Goal: Transaction & Acquisition: Purchase product/service

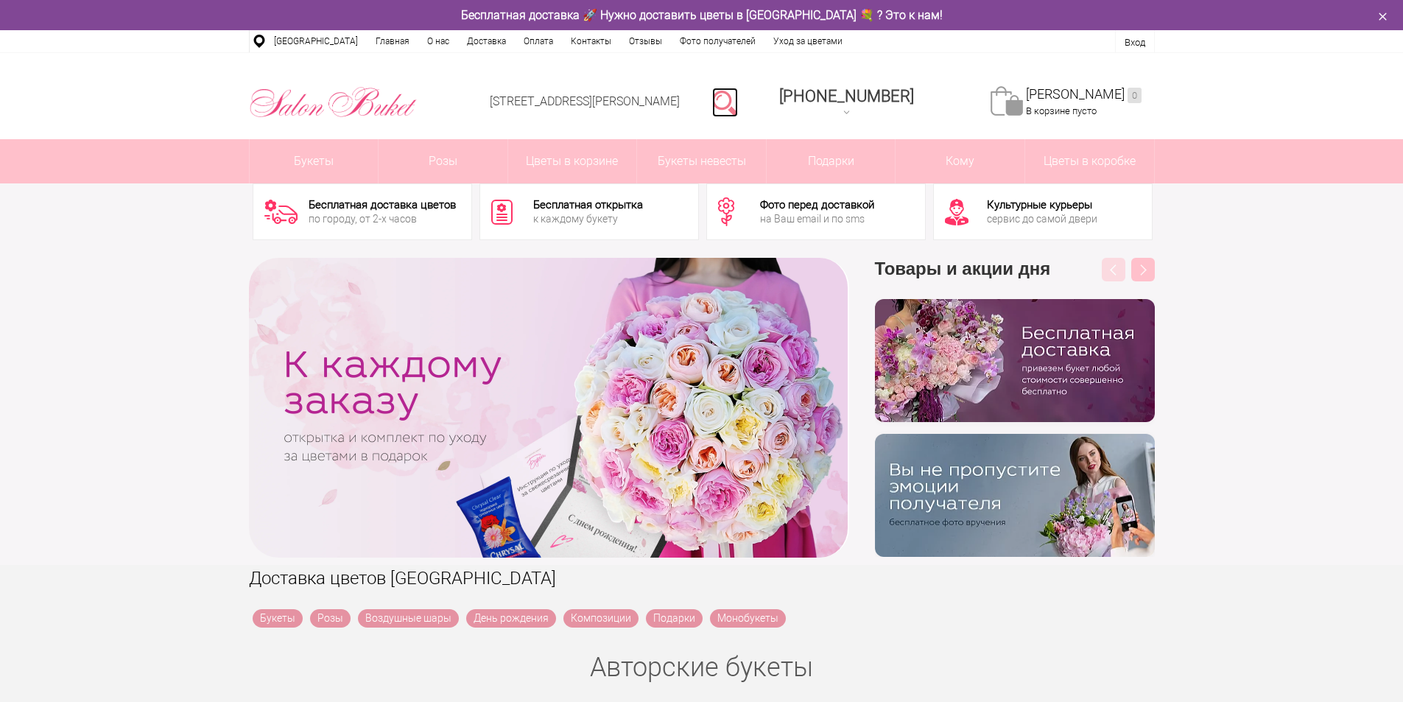
click at [738, 105] on link at bounding box center [725, 102] width 26 height 29
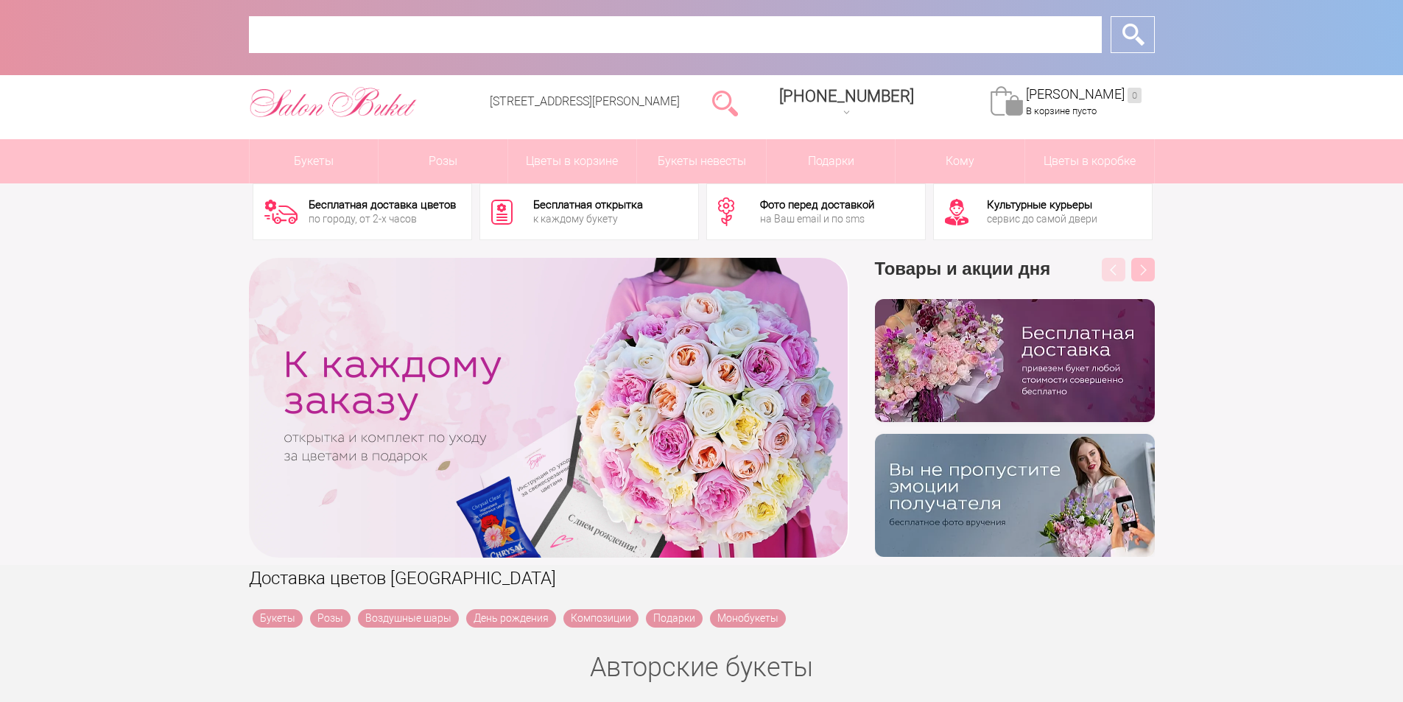
click at [542, 37] on input "text" at bounding box center [675, 34] width 853 height 37
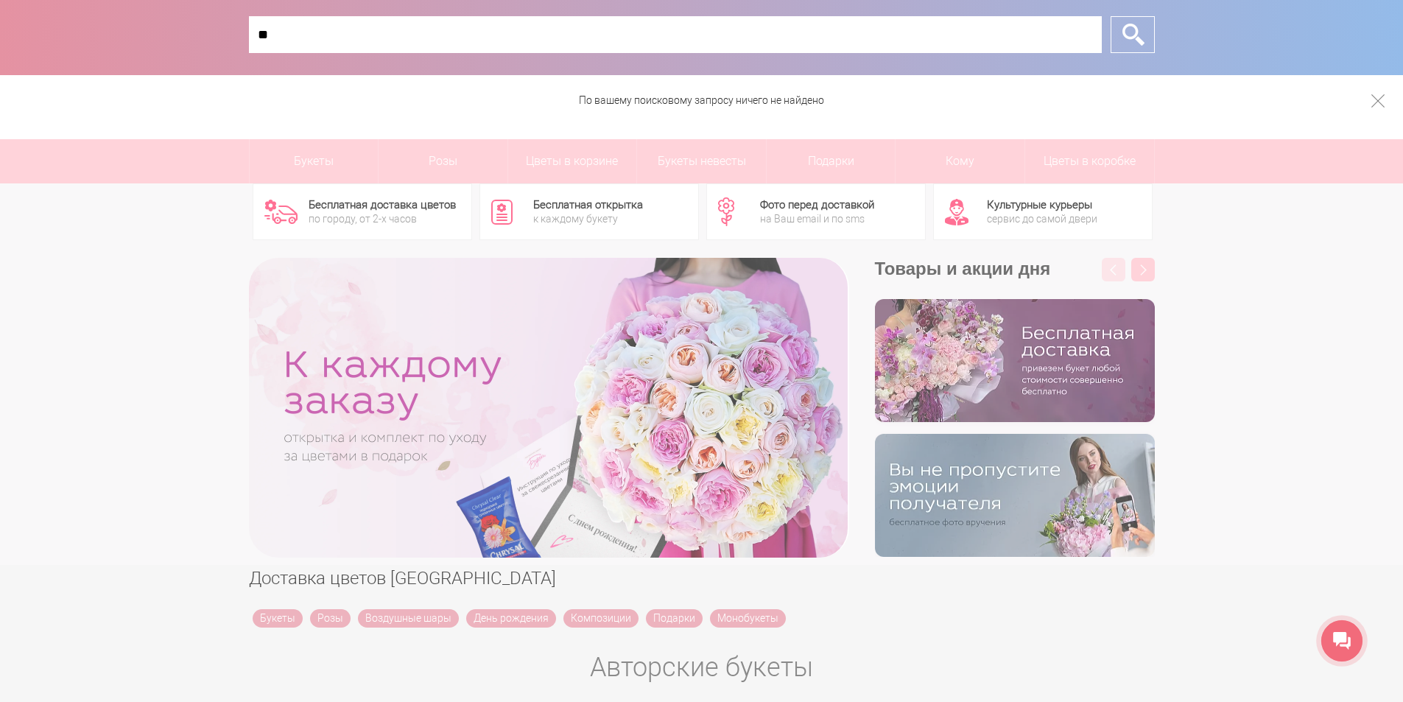
type input "*"
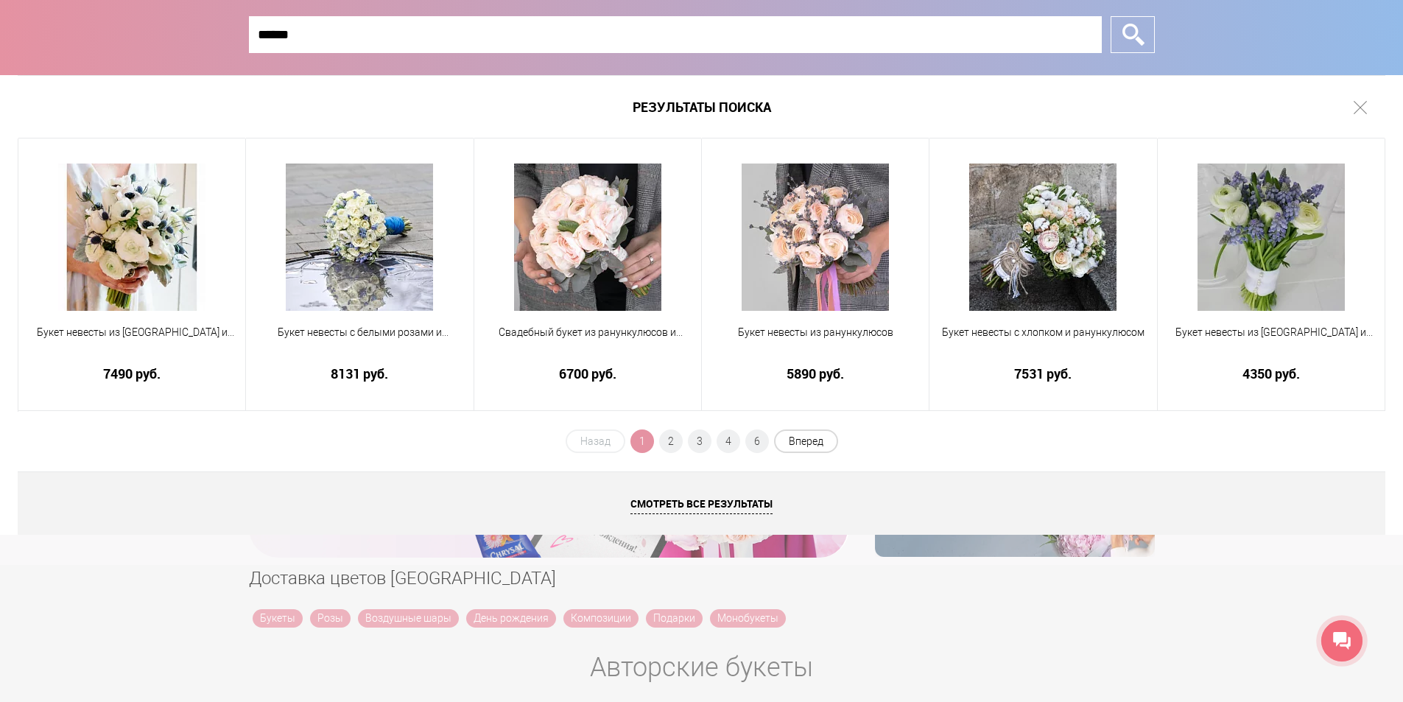
type input "******"
click at [797, 448] on span "Вперед" at bounding box center [806, 441] width 64 height 24
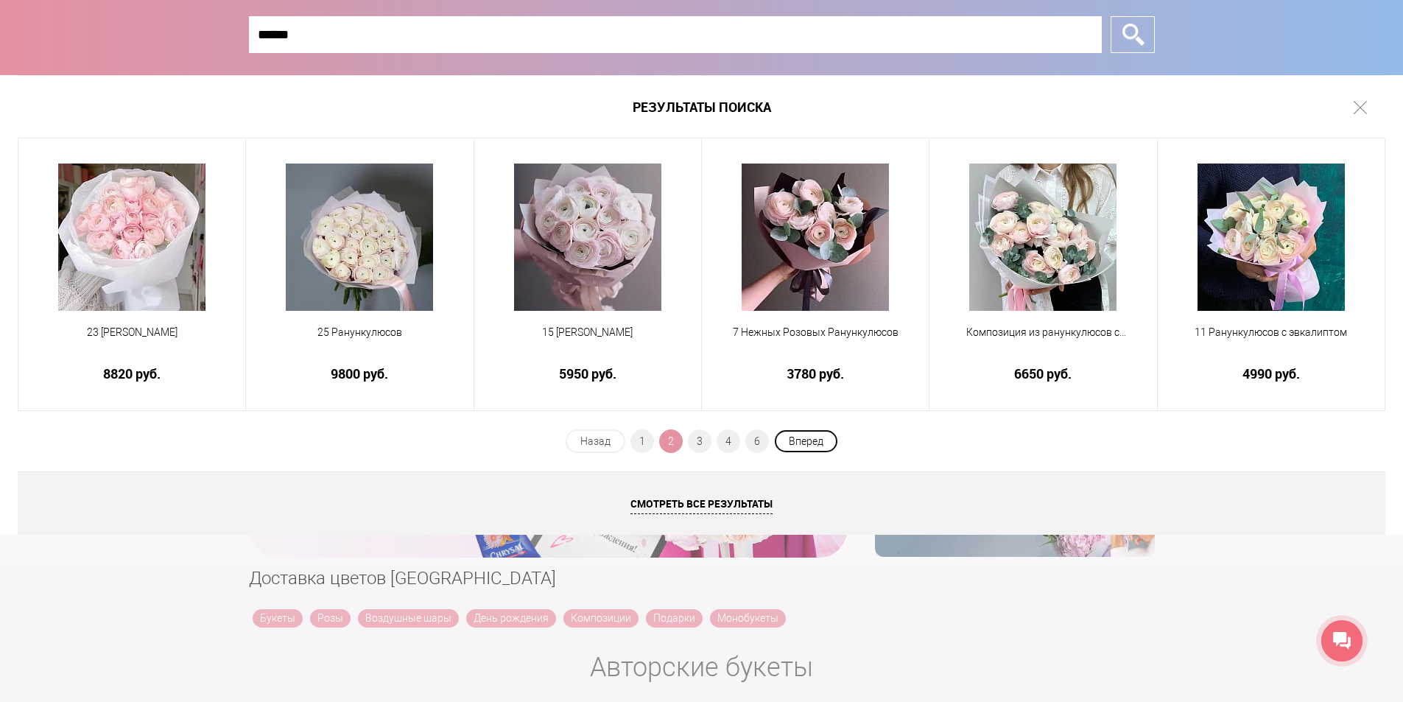
click at [819, 448] on span "Вперед" at bounding box center [806, 441] width 64 height 24
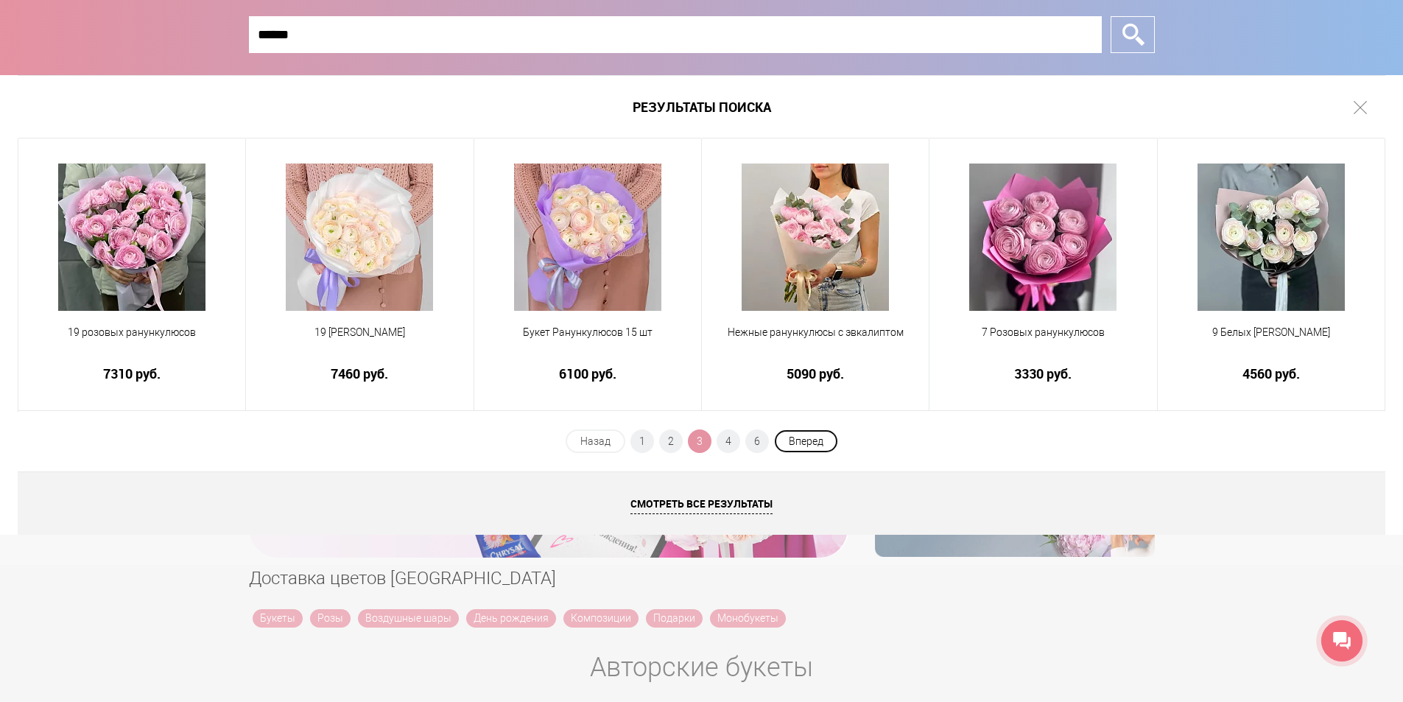
click at [806, 445] on span "Вперед" at bounding box center [806, 441] width 64 height 24
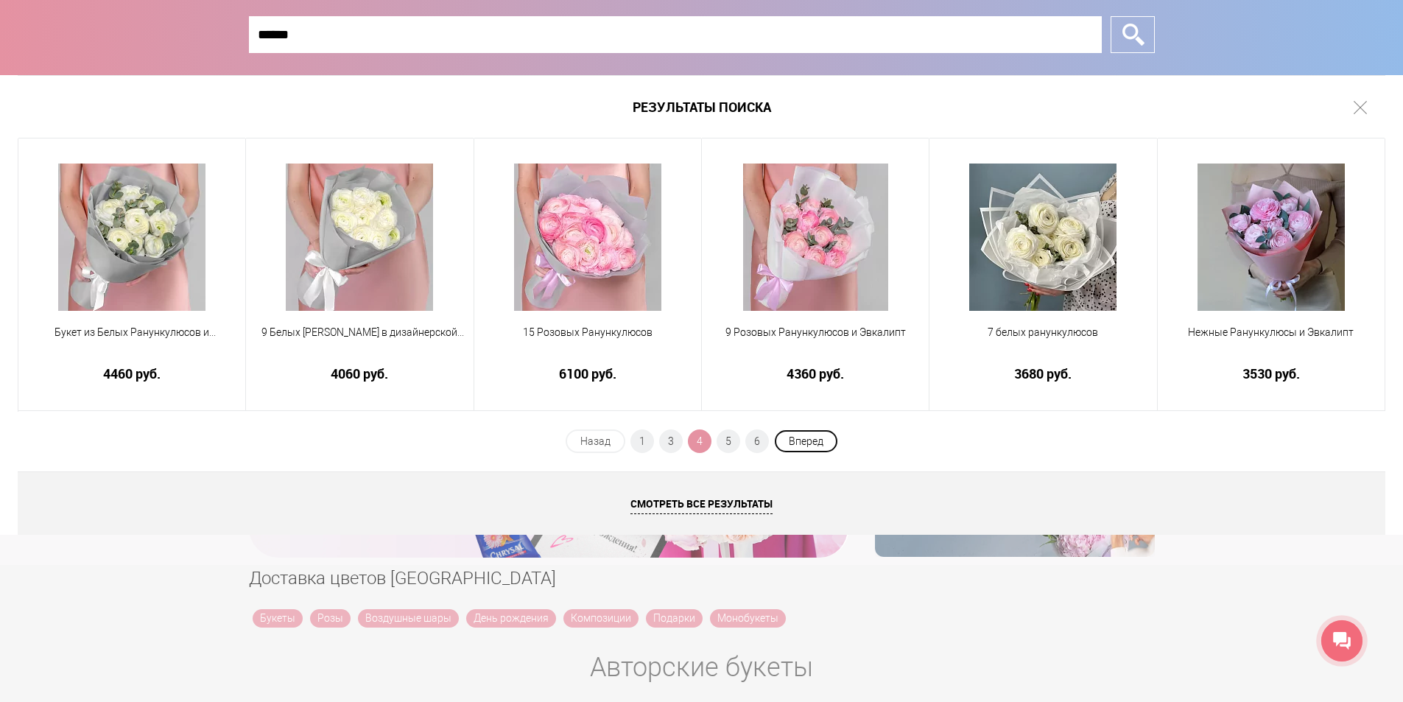
click at [795, 445] on span "Вперед" at bounding box center [806, 441] width 64 height 24
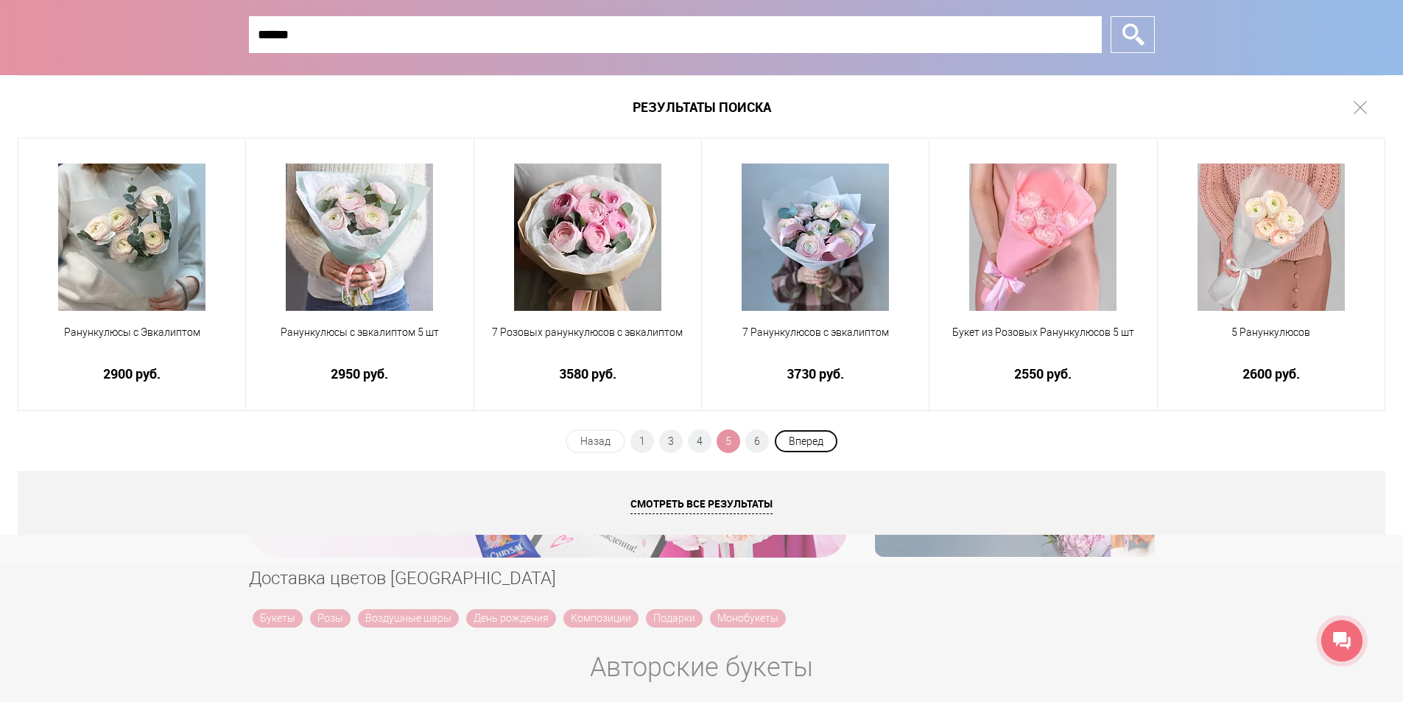
click at [826, 445] on span "Вперед" at bounding box center [806, 441] width 64 height 24
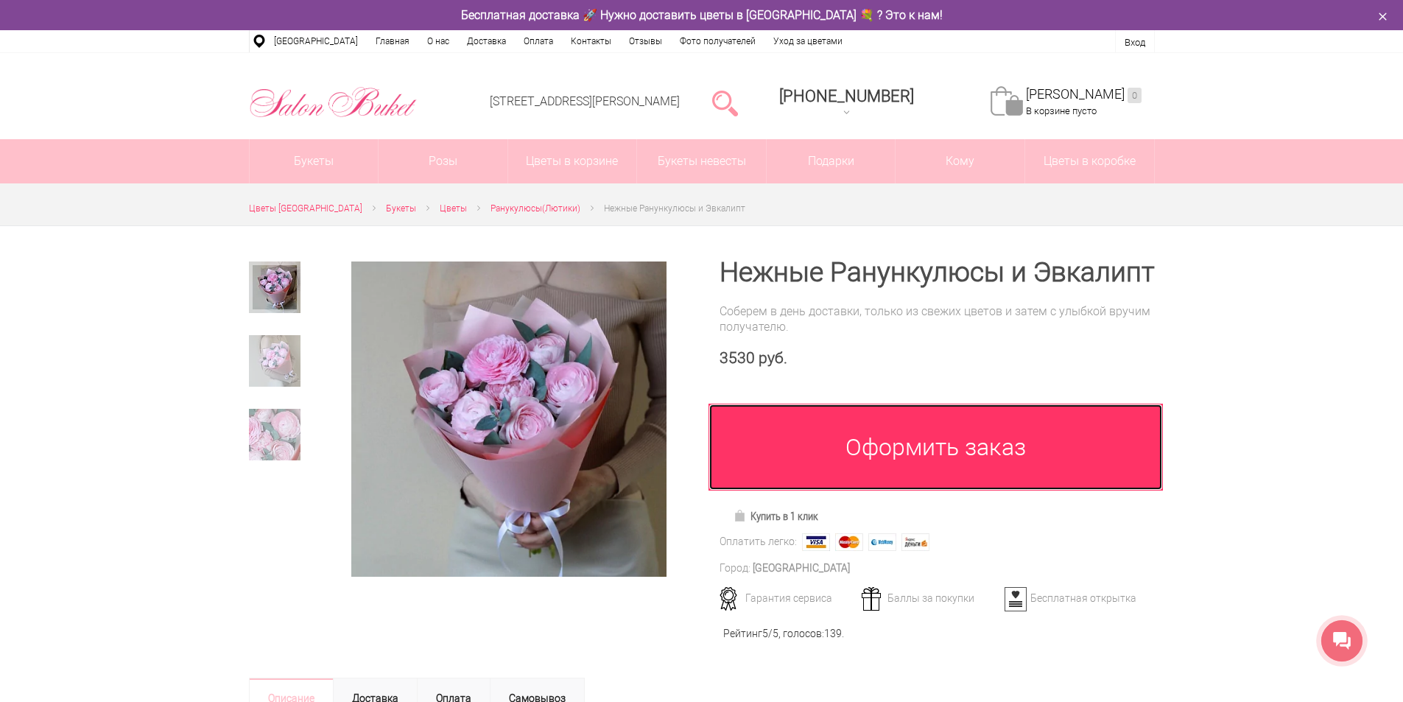
click at [833, 436] on link "Оформить заказ" at bounding box center [935, 447] width 455 height 87
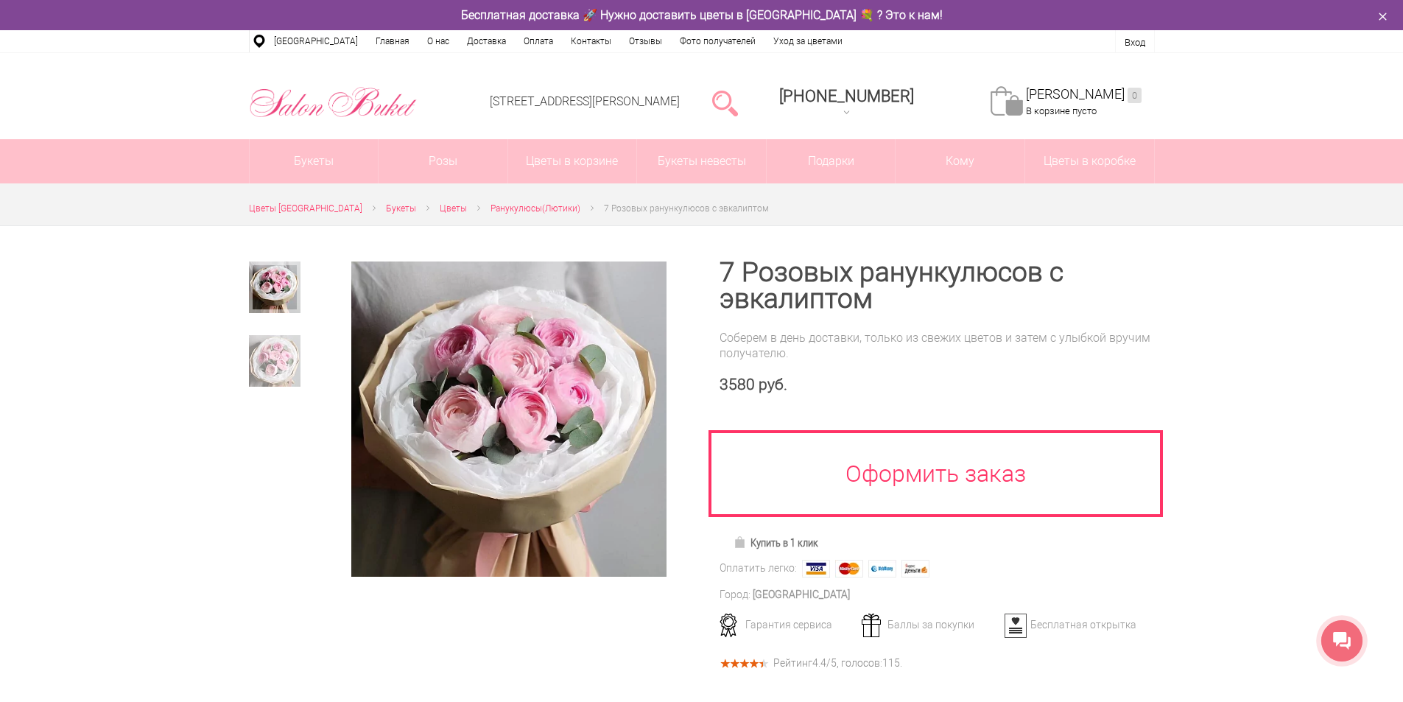
drag, startPoint x: 1063, startPoint y: 0, endPoint x: 1120, endPoint y: 330, distance: 334.8
click at [1120, 330] on div "Соберем в день доставки, только из свежих цветов и затем с улыбкой вручим получ…" at bounding box center [936, 345] width 435 height 31
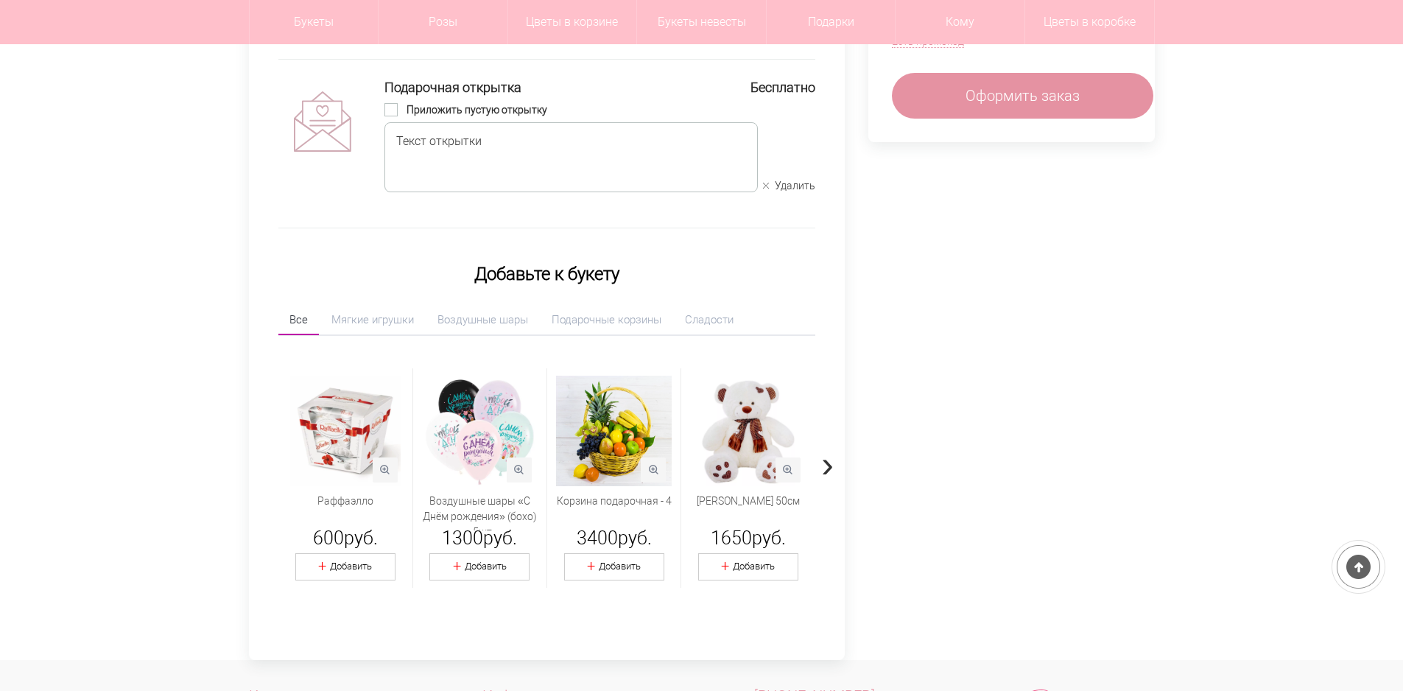
scroll to position [295, 0]
click at [384, 329] on link "Мягкие игрушки" at bounding box center [372, 319] width 105 height 30
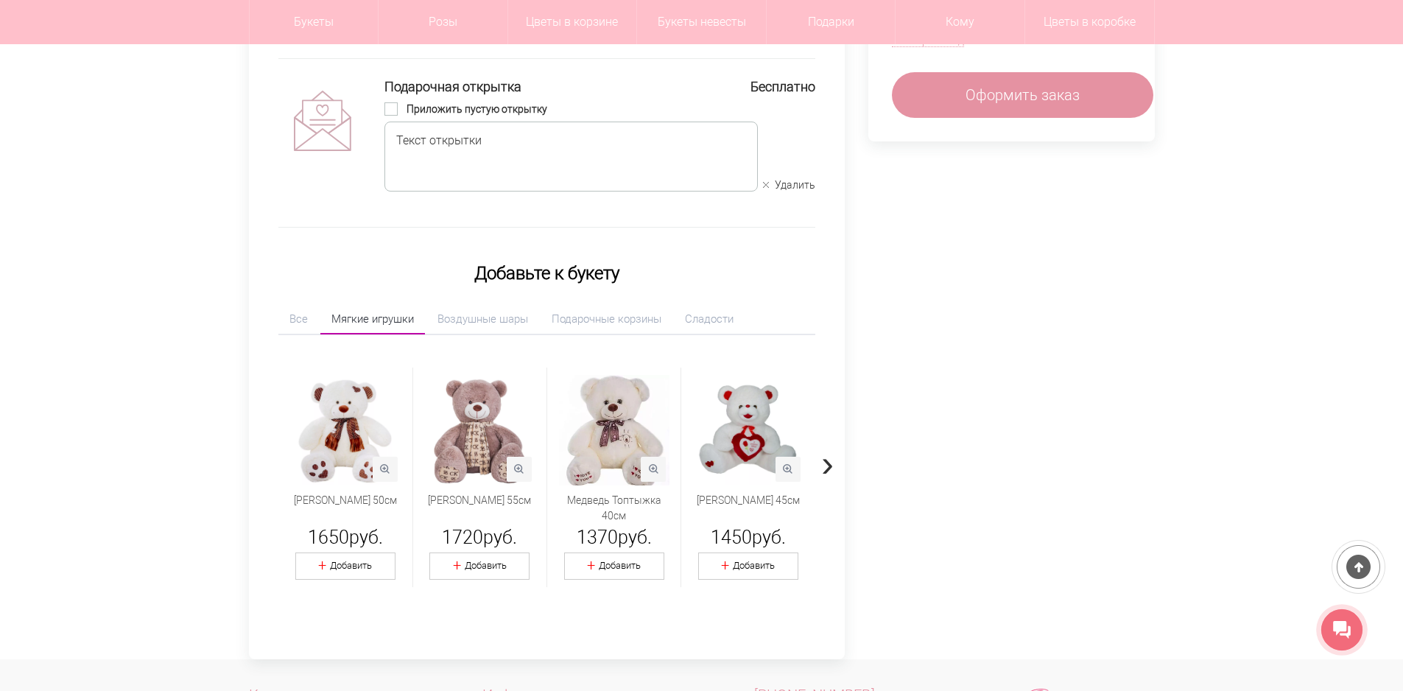
click at [834, 473] on span "›" at bounding box center [827, 463] width 13 height 43
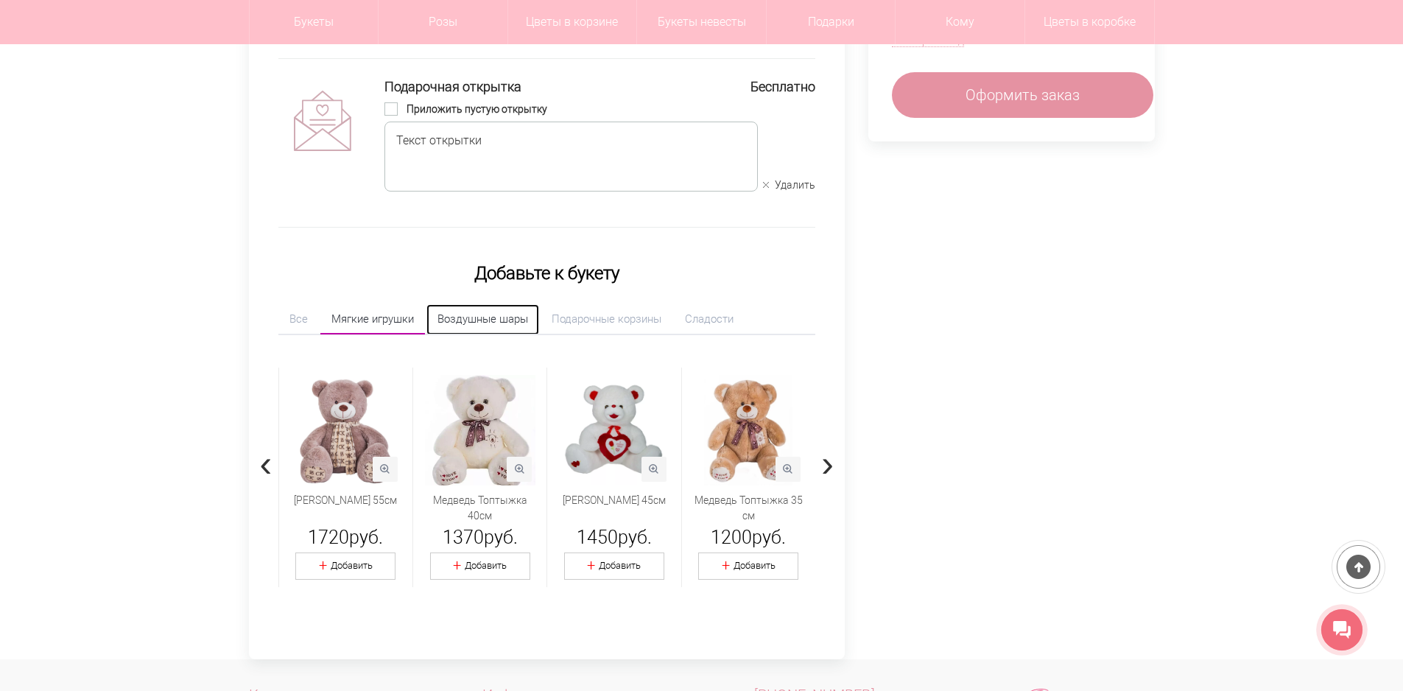
click at [457, 317] on link "Воздушные шары" at bounding box center [482, 319] width 113 height 30
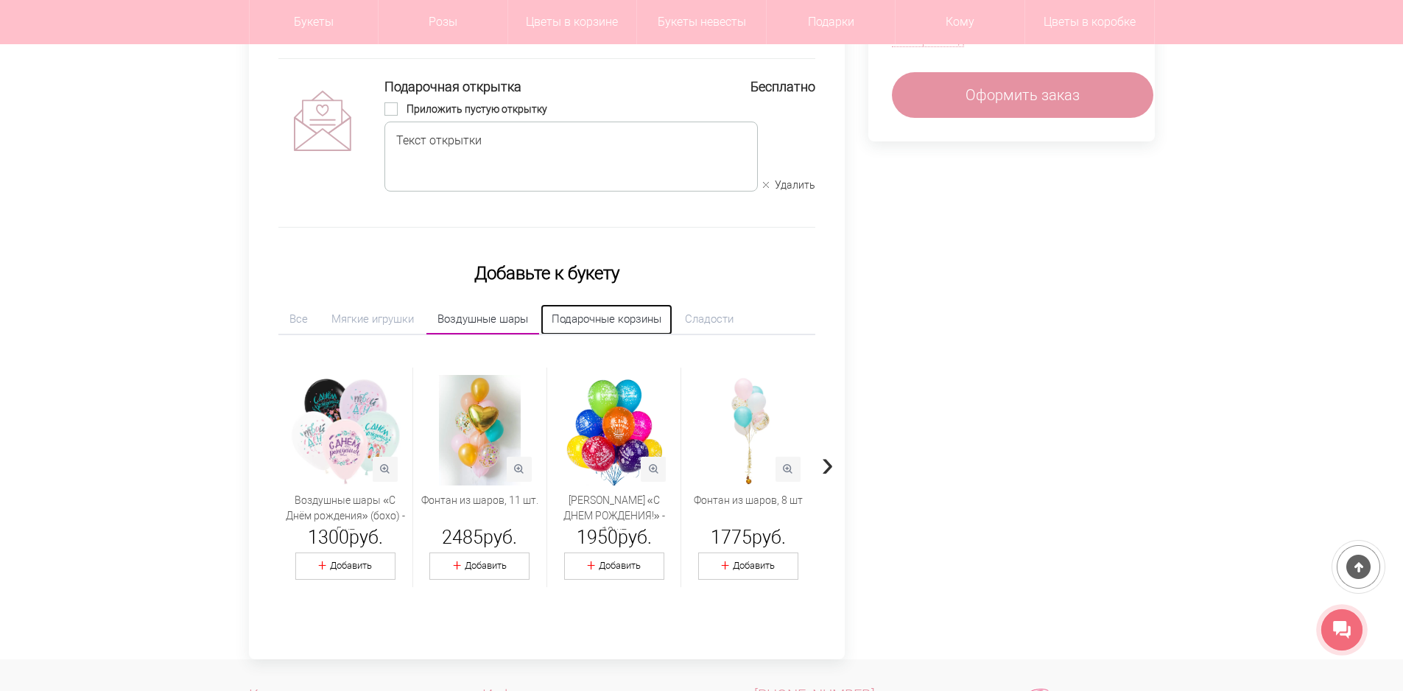
click at [623, 323] on link "Подарочные корзины" at bounding box center [606, 319] width 132 height 30
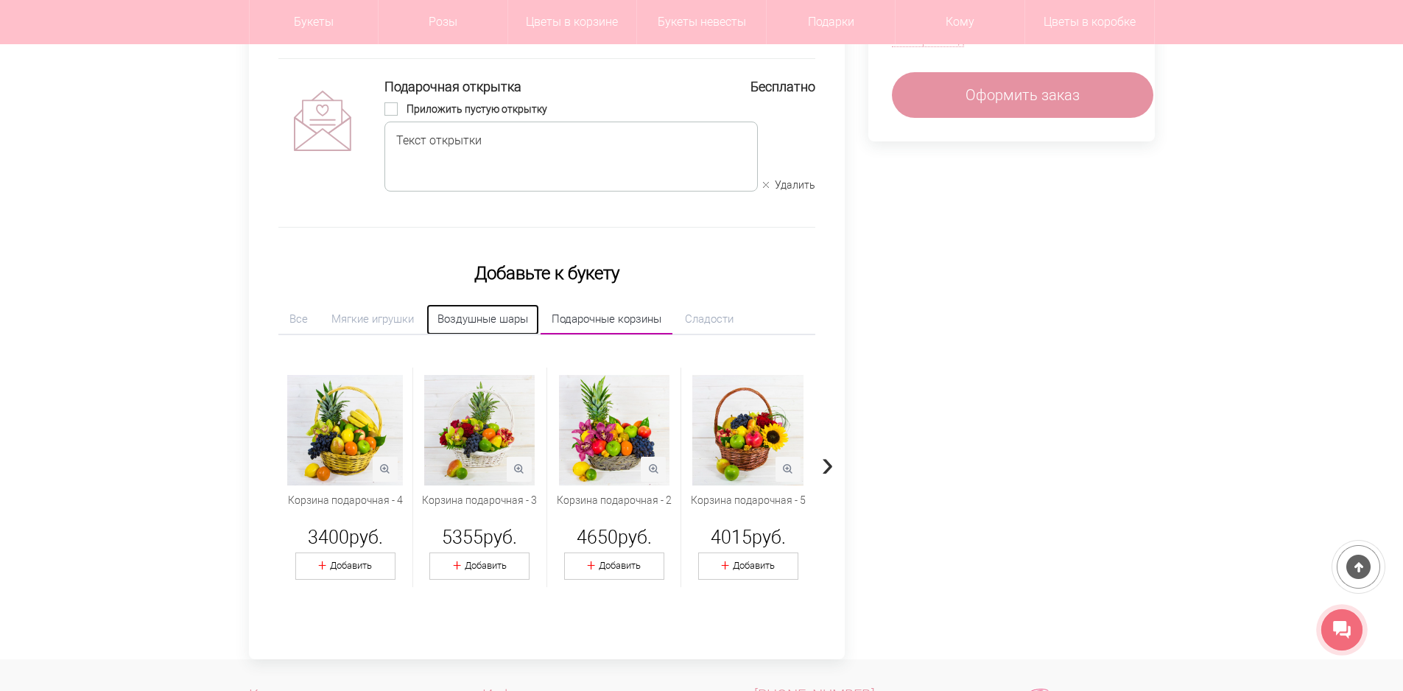
click at [510, 320] on link "Воздушные шары" at bounding box center [482, 319] width 113 height 30
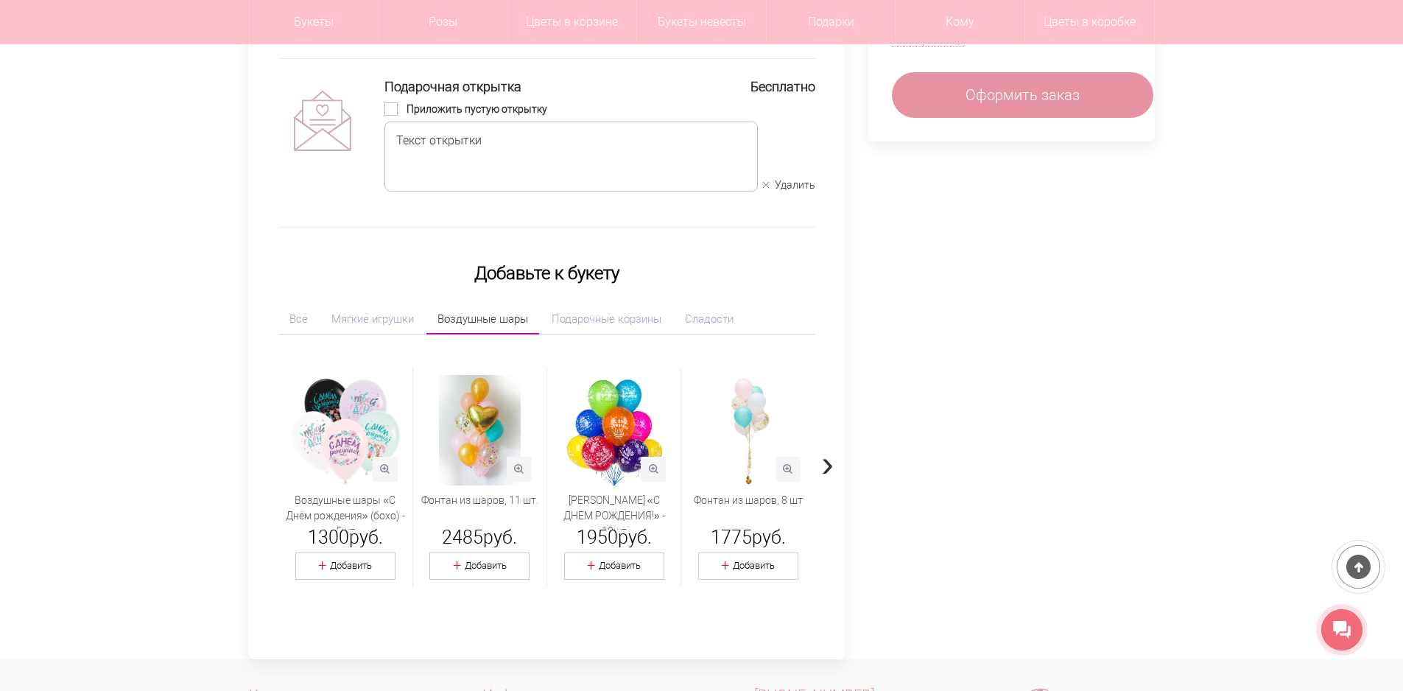
click at [648, 336] on ul "Все Мягкие игрушки Воздушные шары Подарочные корзины Сладости" at bounding box center [546, 320] width 537 height 33
click at [647, 331] on link "Подарочные корзины" at bounding box center [606, 319] width 132 height 30
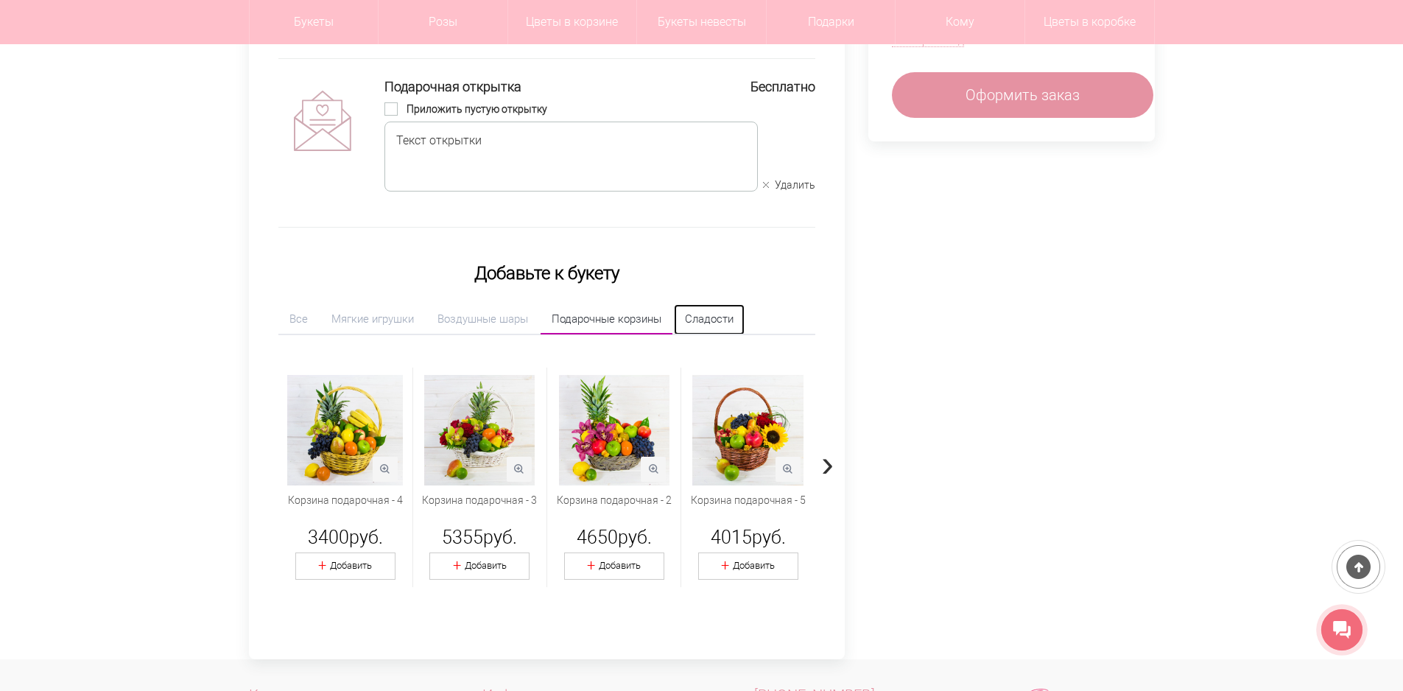
click at [740, 328] on link "Сладости" at bounding box center [709, 319] width 71 height 30
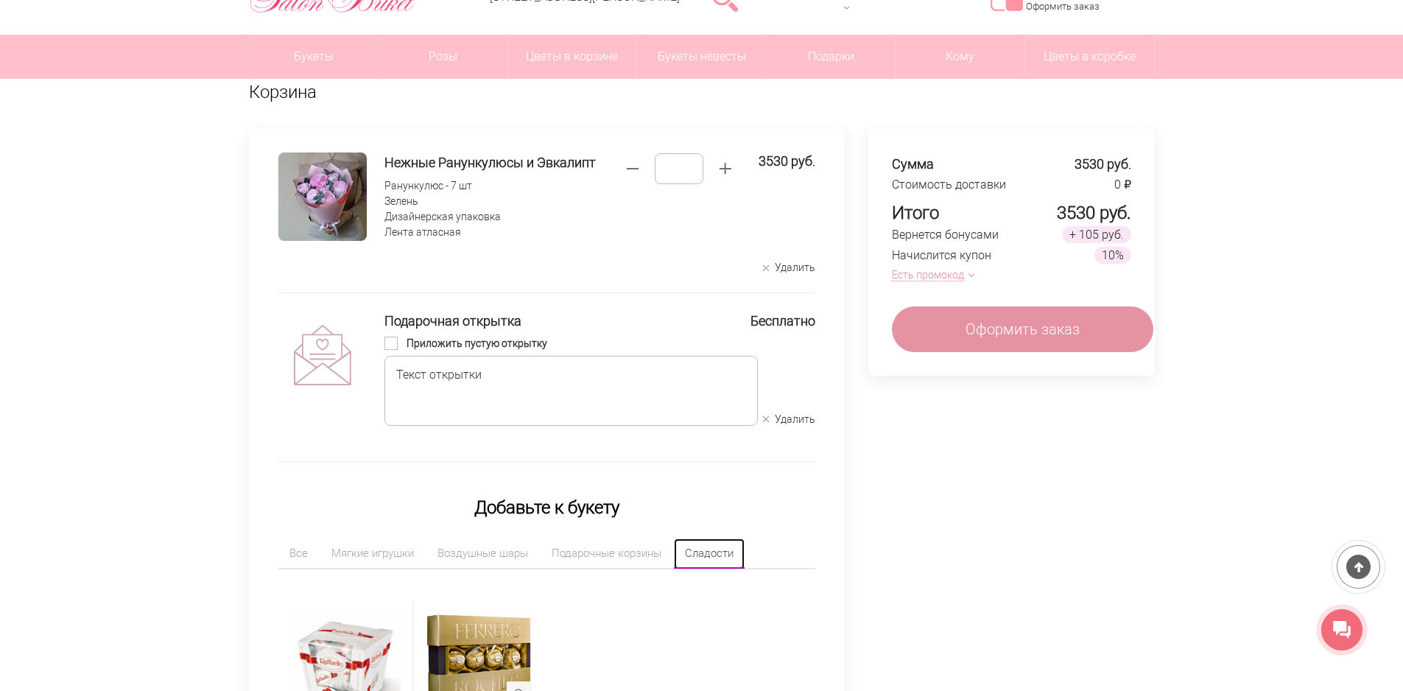
scroll to position [0, 0]
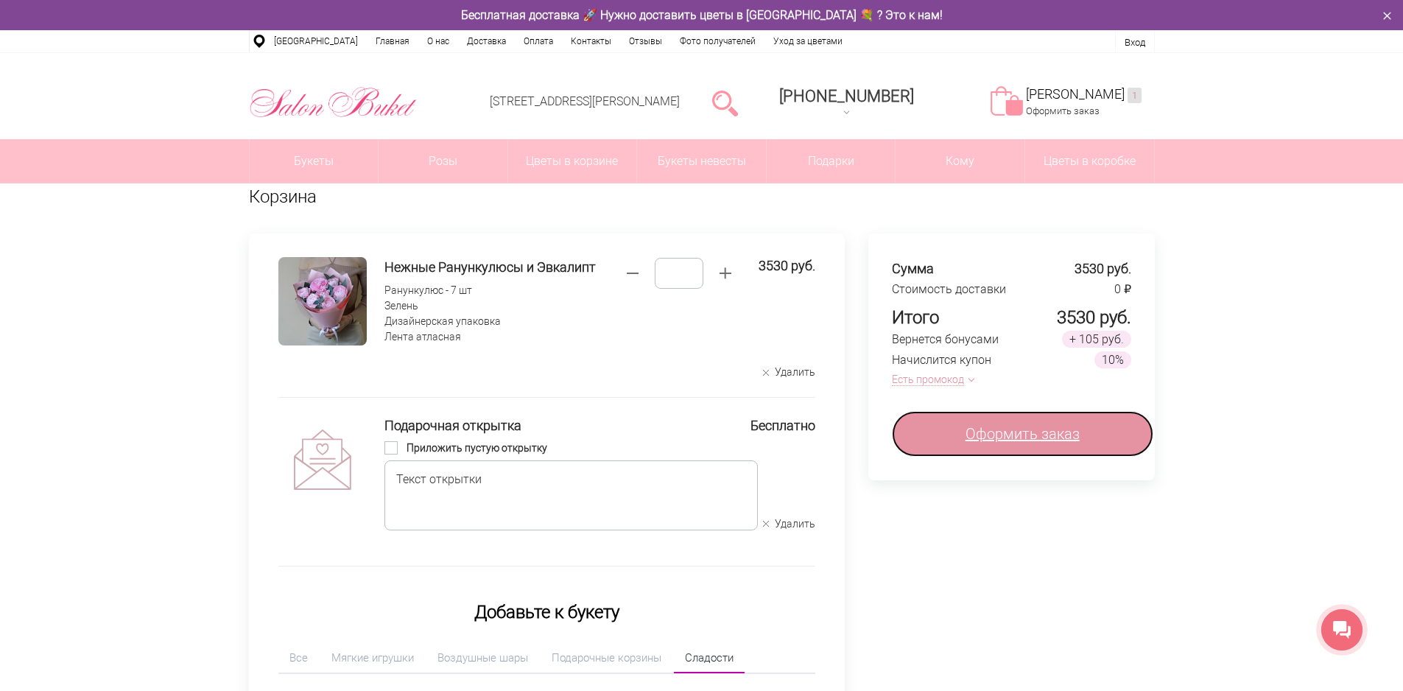
click at [1079, 427] on span "Оформить заказ" at bounding box center [1022, 434] width 114 height 22
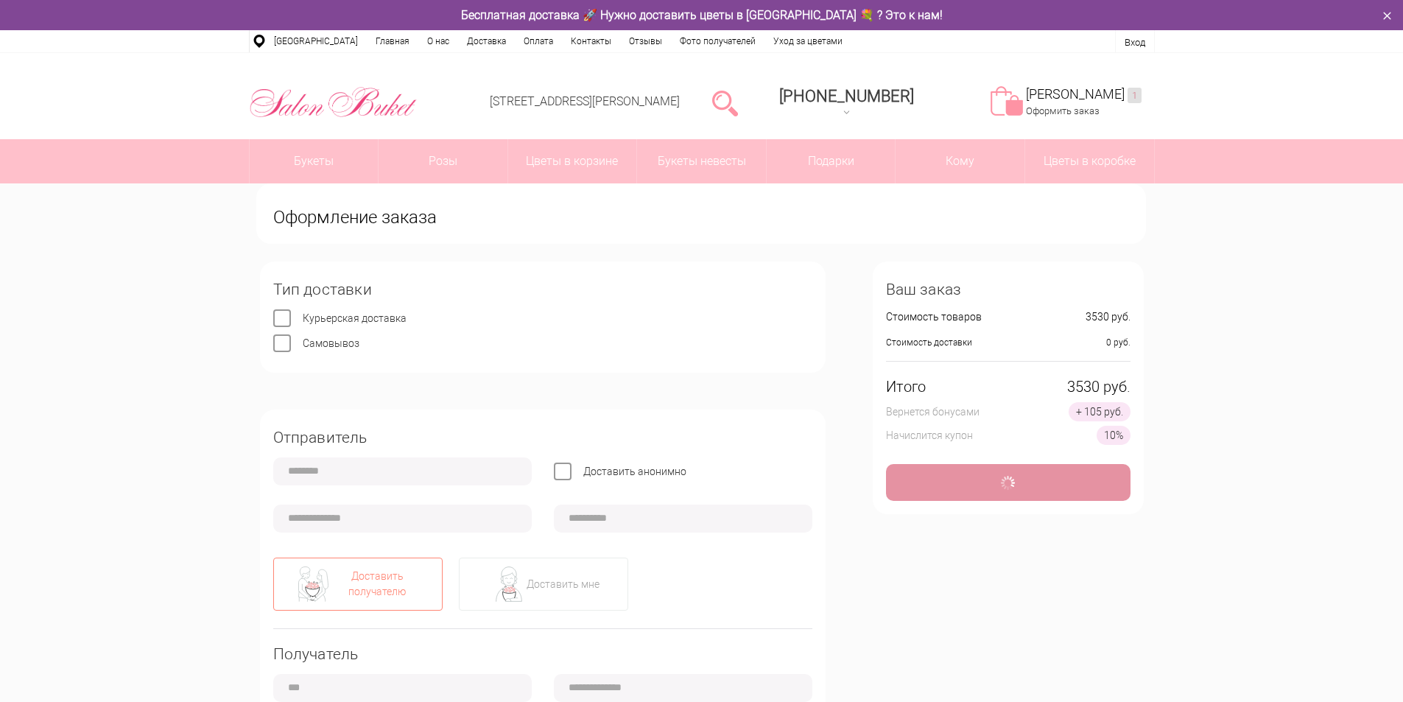
type input "**********"
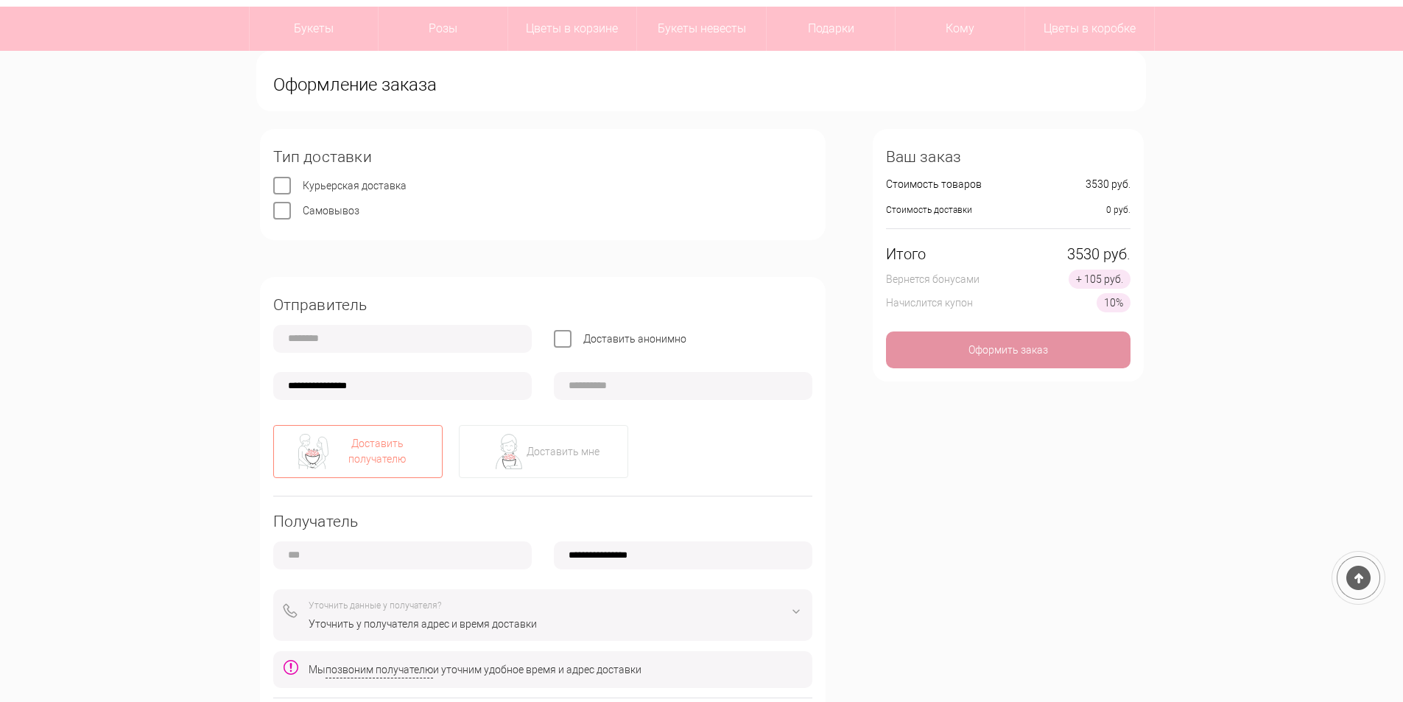
scroll to position [147, 0]
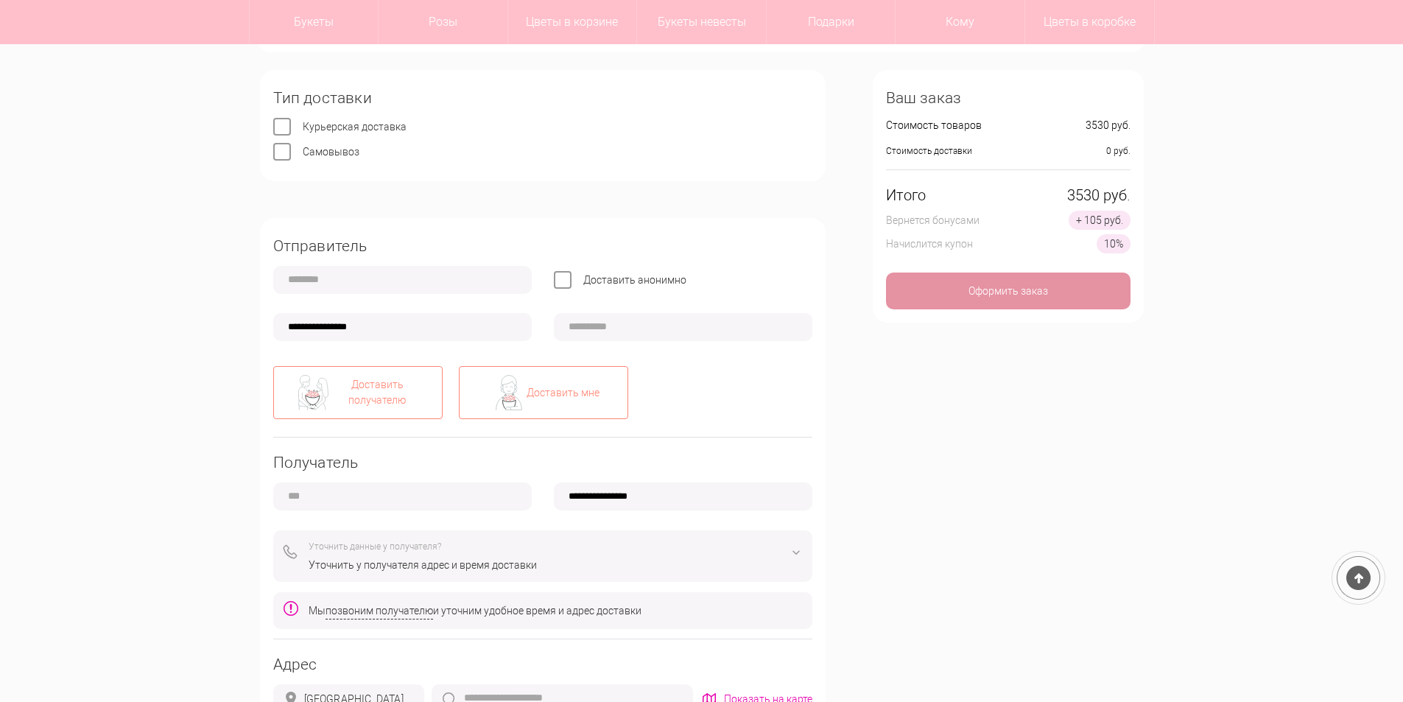
click at [478, 398] on div "Доставить мне" at bounding box center [543, 392] width 169 height 53
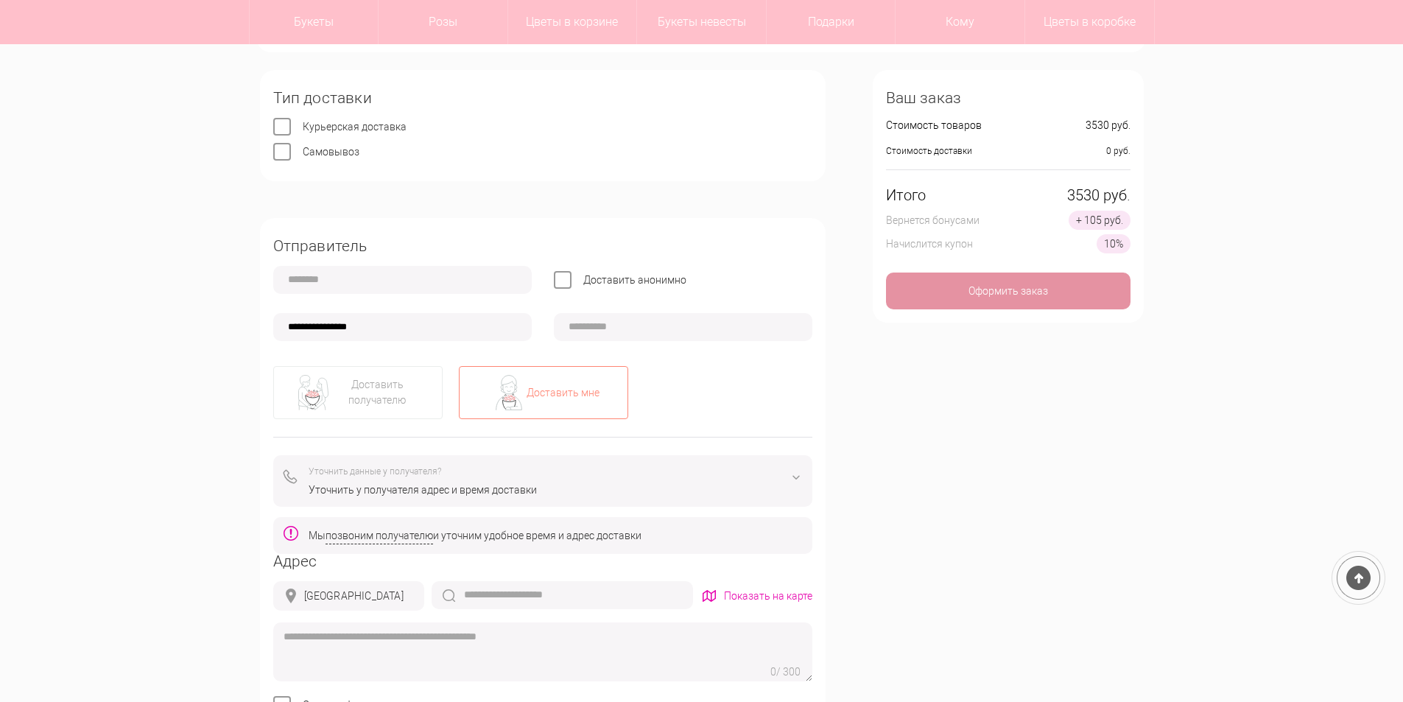
click at [358, 286] on input "text" at bounding box center [402, 280] width 258 height 28
click at [300, 277] on input "********" at bounding box center [402, 280] width 258 height 28
type input "*********"
click at [848, 409] on div "**********" at bounding box center [702, 690] width 906 height 1241
click at [416, 333] on input "**********" at bounding box center [402, 327] width 258 height 28
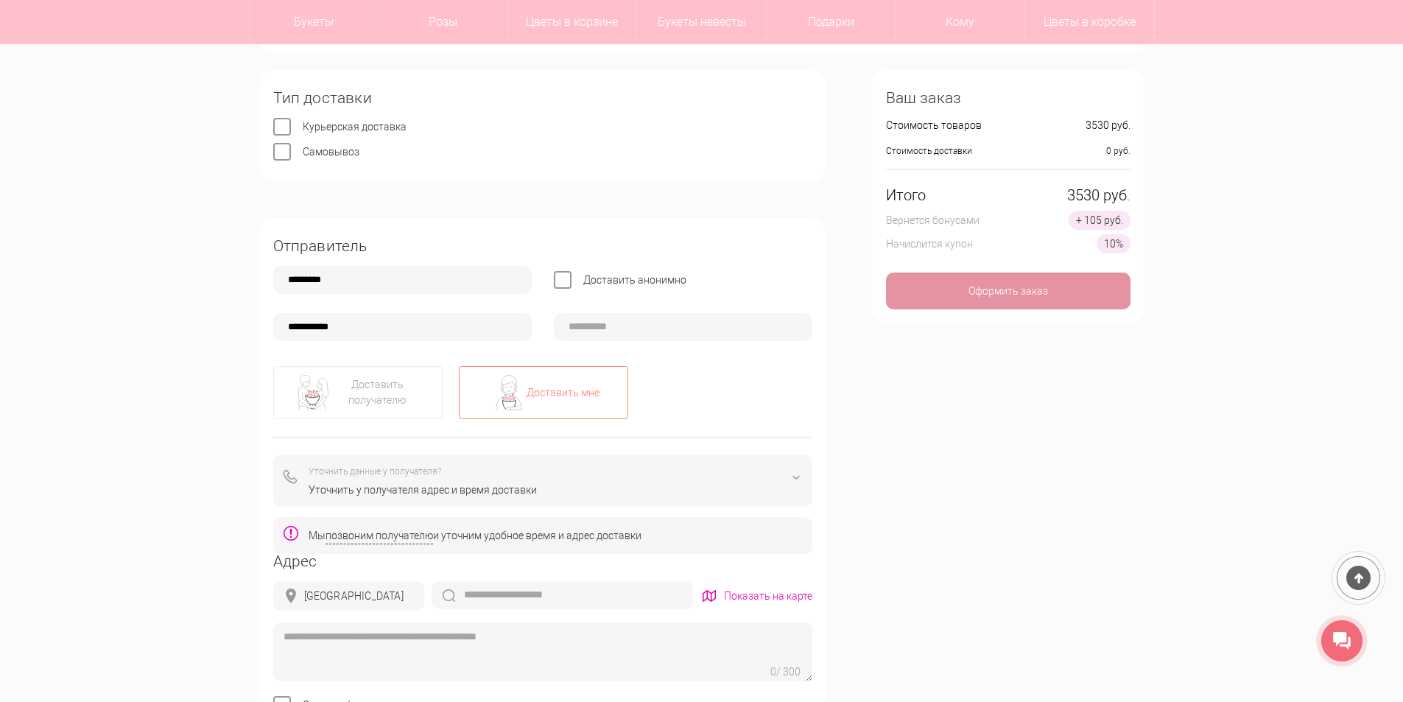
type input "**********"
click at [435, 324] on input "**********" at bounding box center [402, 327] width 258 height 28
click at [792, 378] on div "Доставить получателю Доставить мне" at bounding box center [542, 392] width 539 height 53
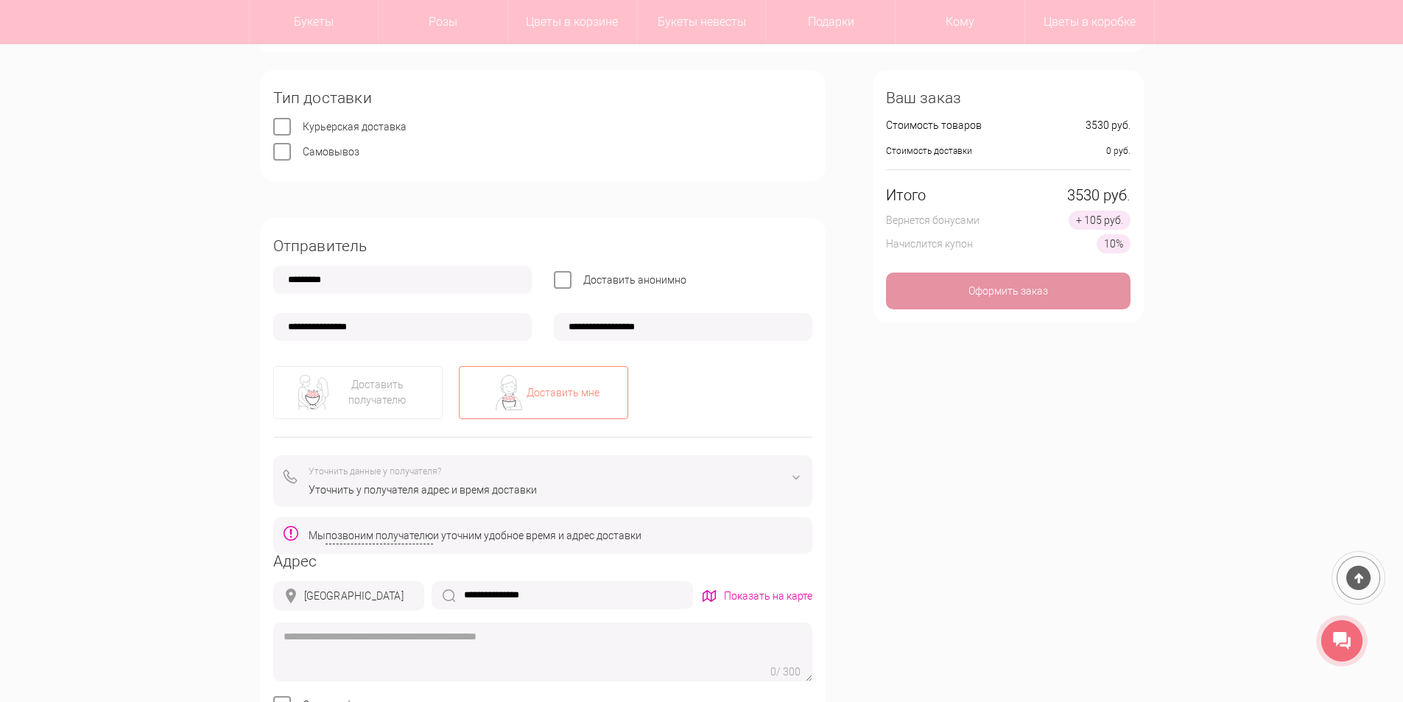
click at [375, 328] on input "**********" at bounding box center [402, 327] width 258 height 28
type input "**********"
click at [878, 446] on div "**********" at bounding box center [702, 690] width 906 height 1241
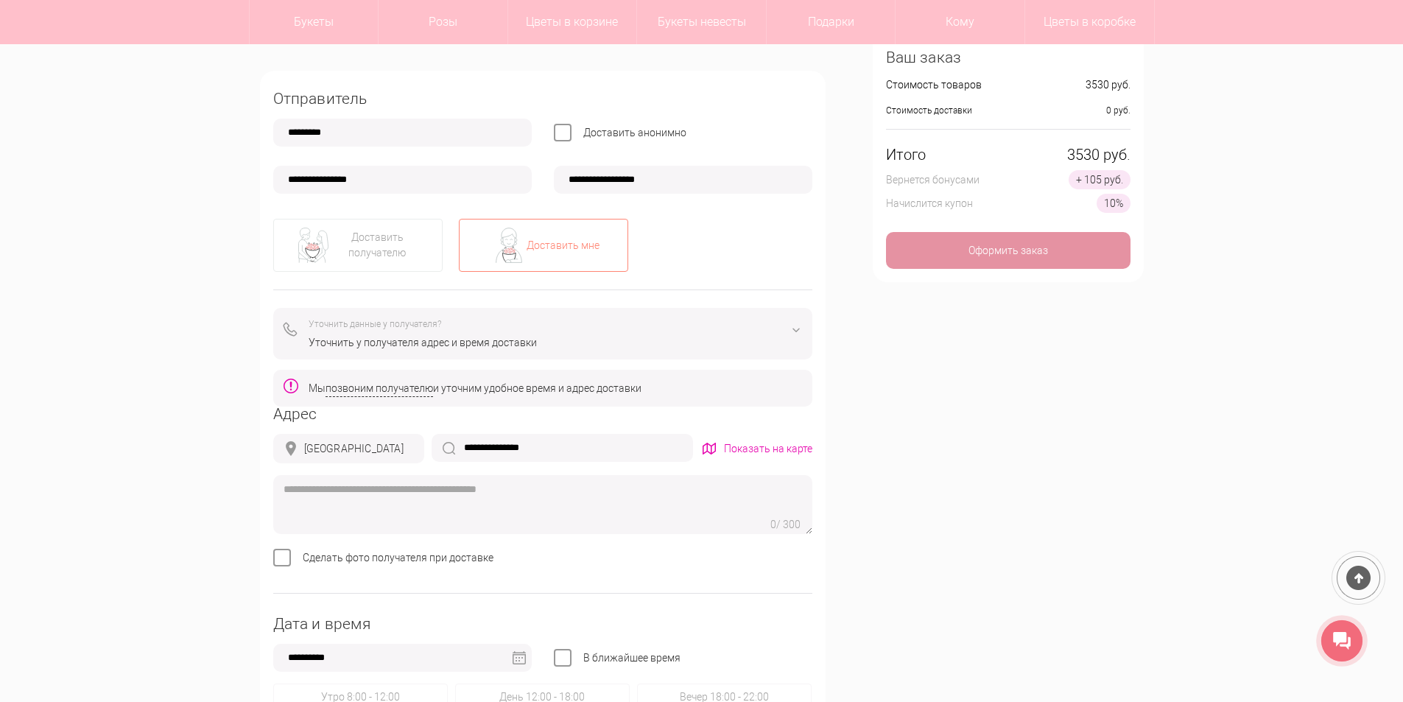
scroll to position [368, 0]
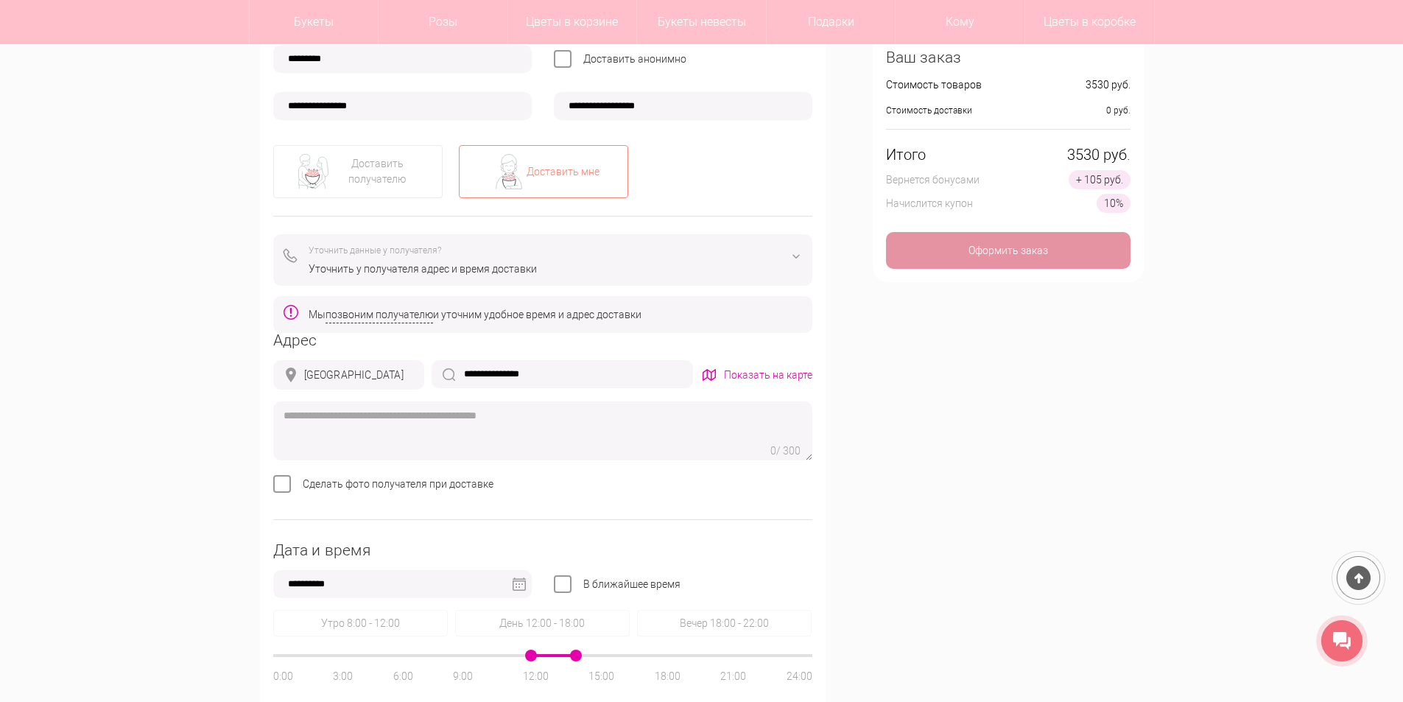
click at [478, 412] on textarea at bounding box center [542, 430] width 539 height 59
click at [560, 373] on input "**********" at bounding box center [561, 374] width 261 height 28
click at [621, 430] on div "г Нижний Новгород, ул Запрудная, д 3, кв 177" at bounding box center [564, 428] width 261 height 27
type input "**********"
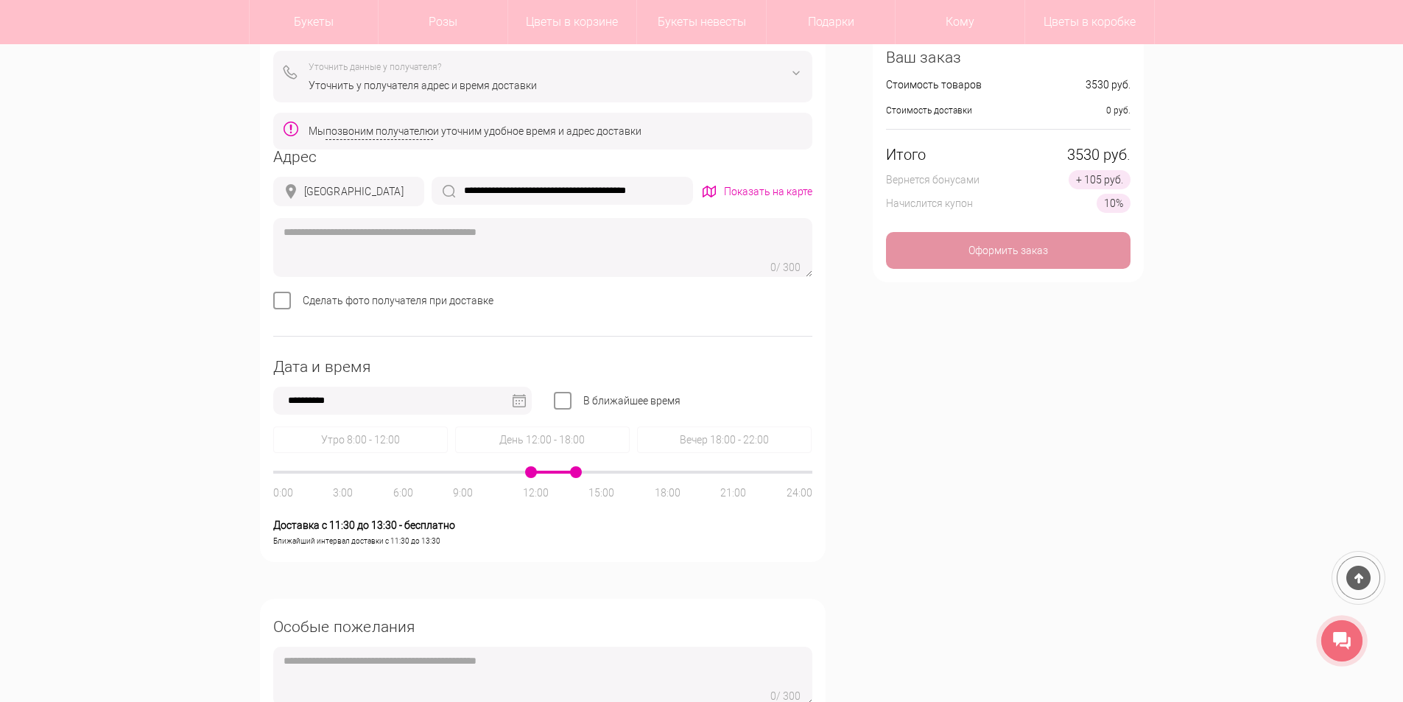
scroll to position [589, 0]
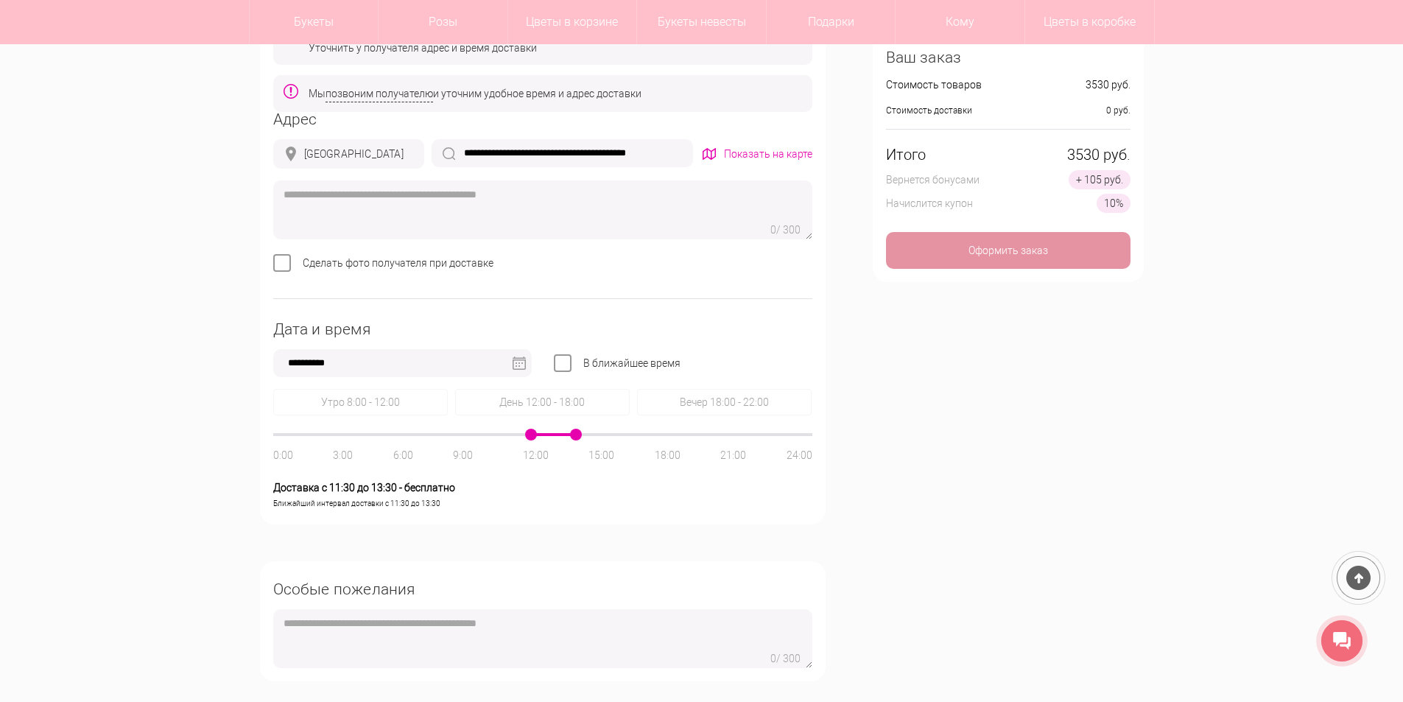
click at [583, 364] on label "В ближайшее время" at bounding box center [631, 363] width 97 height 12
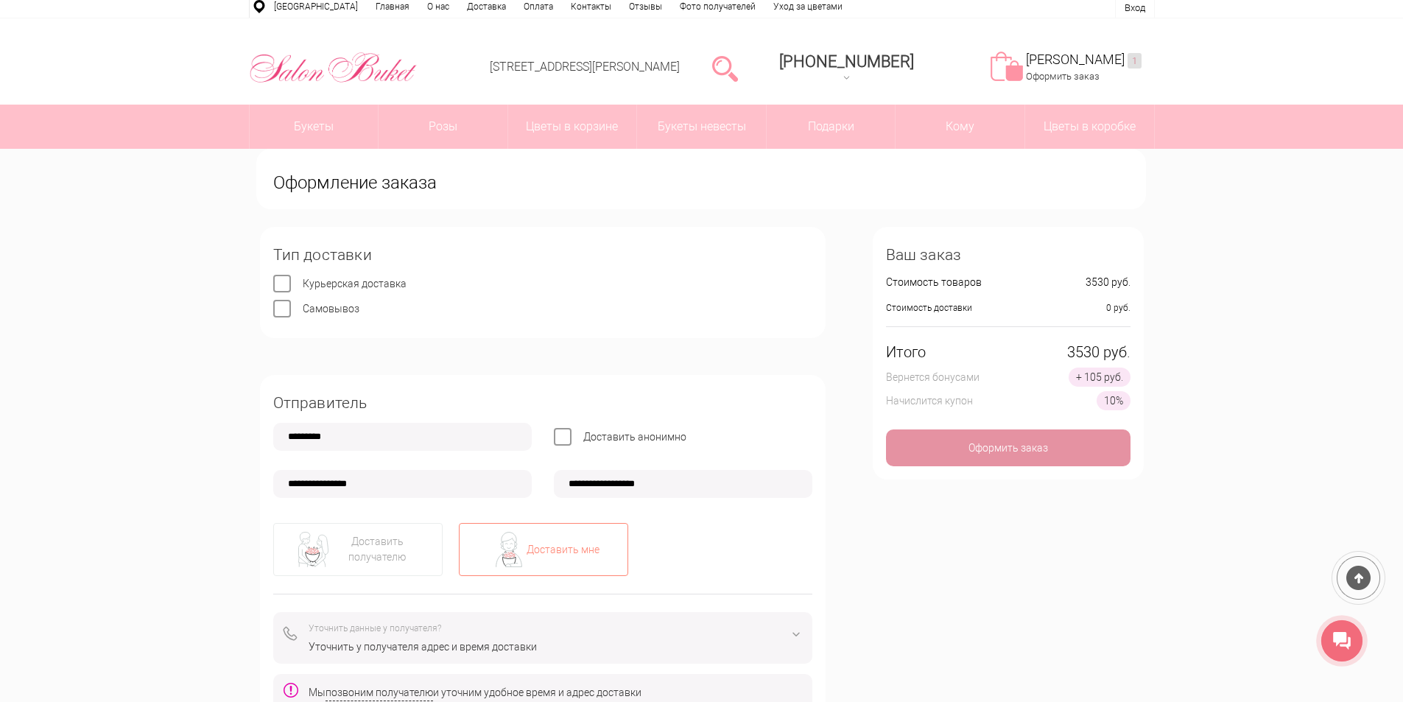
scroll to position [0, 0]
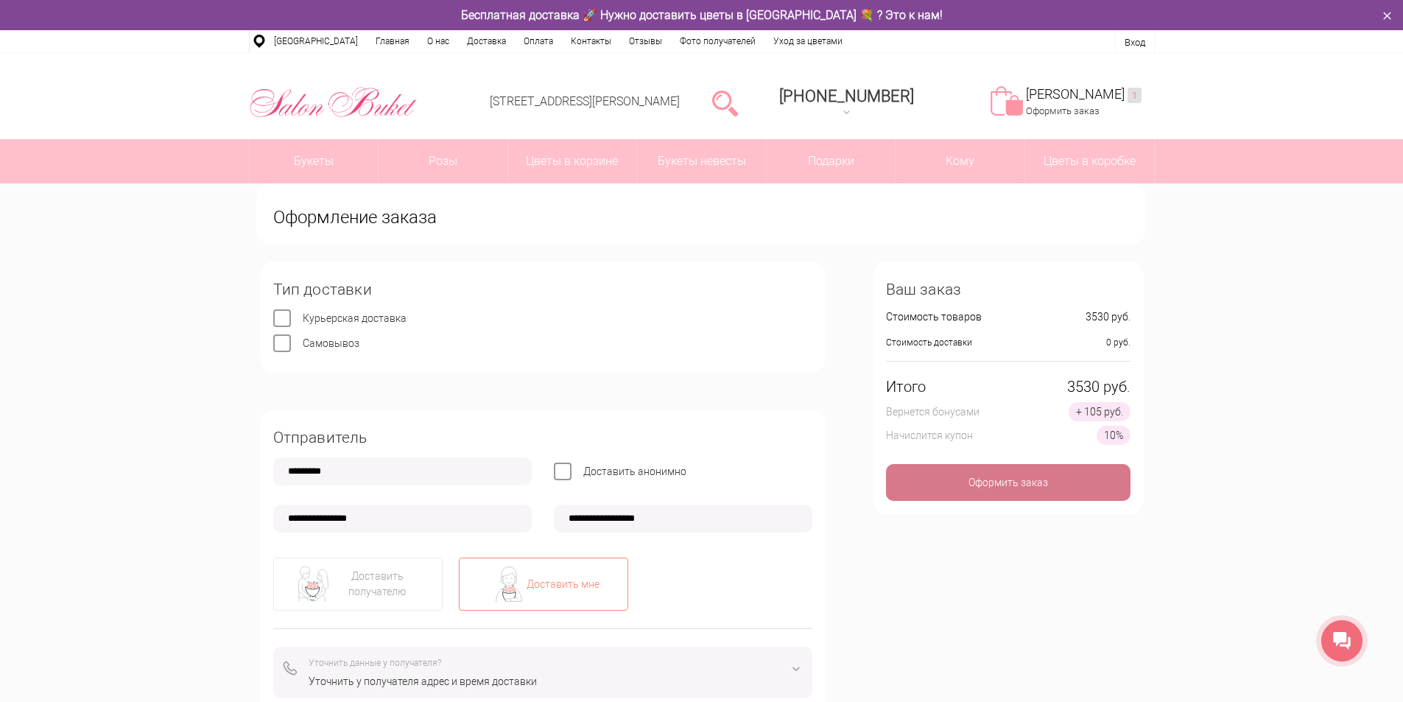
click at [943, 491] on div "Оформить заказ" at bounding box center [1008, 482] width 244 height 37
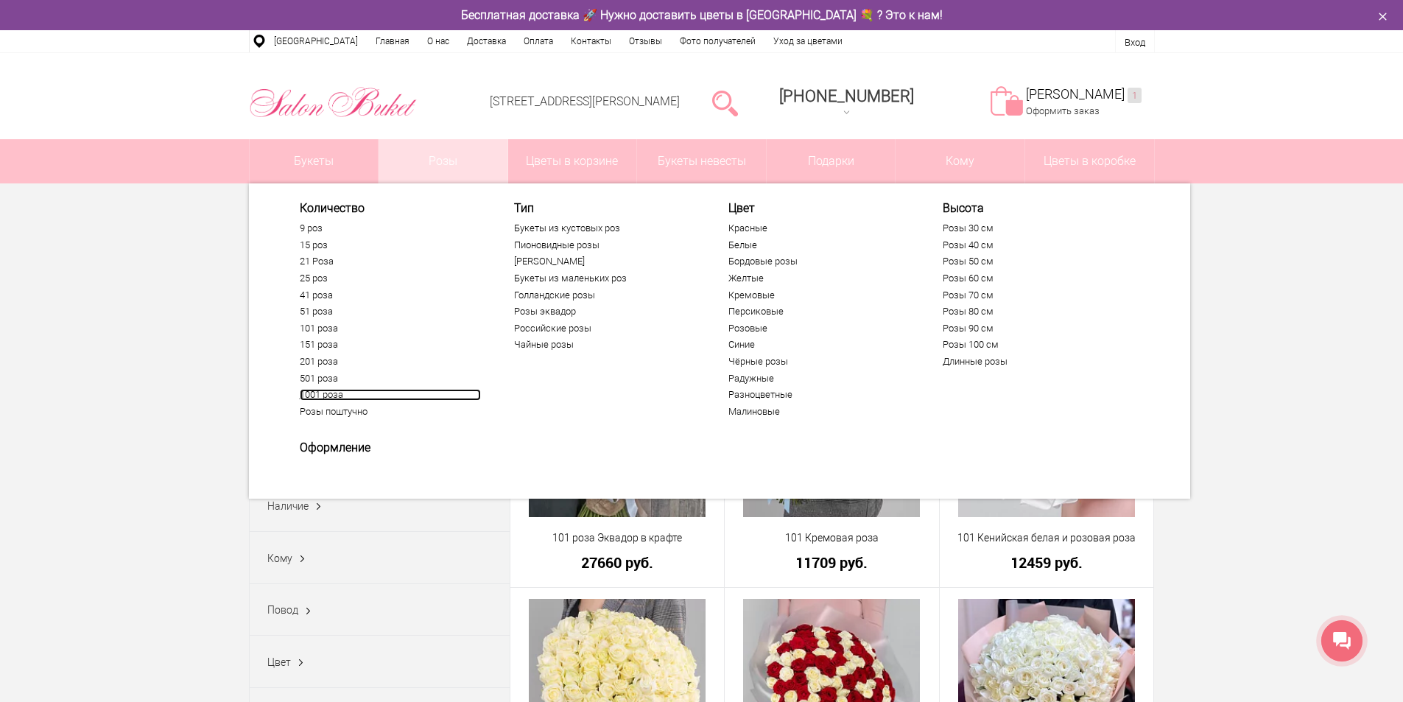
click at [333, 395] on link "1001 роза" at bounding box center [390, 395] width 181 height 12
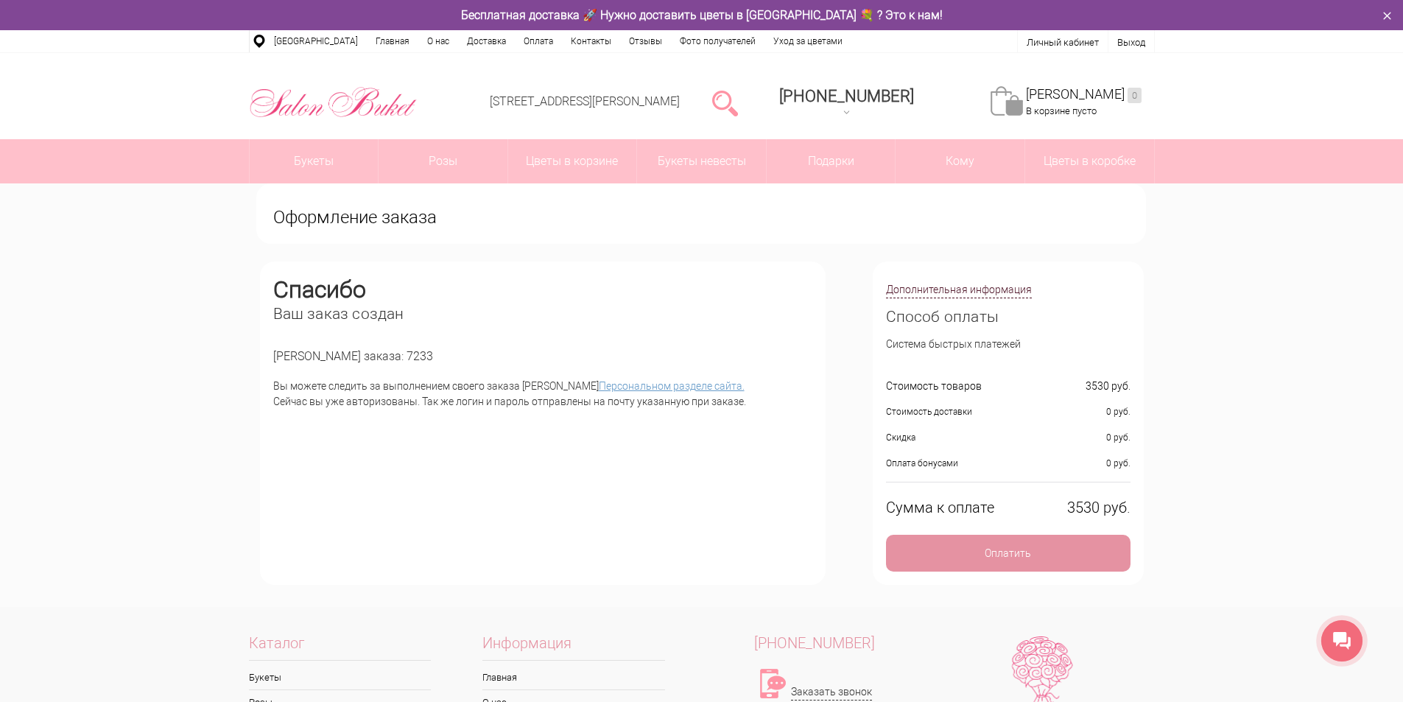
click at [599, 388] on link "Персональном разделе сайта." at bounding box center [672, 386] width 146 height 12
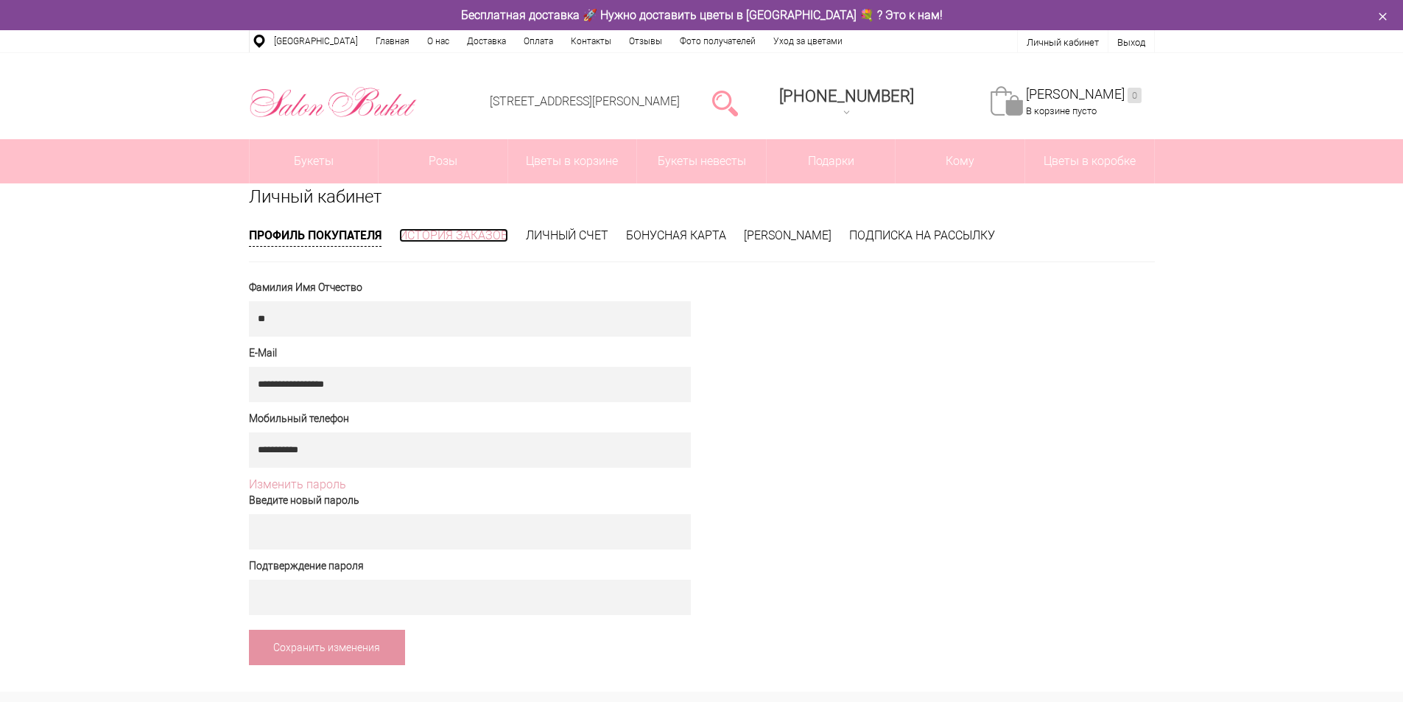
click at [451, 228] on li "История заказов" at bounding box center [453, 236] width 109 height 16
click at [466, 258] on ul "Профиль покупателя История заказов Личный счет Бонусная карта Моя корзина Подпи…" at bounding box center [702, 245] width 906 height 35
click at [458, 247] on ul "Профиль покупателя История заказов Личный счет Бонусная карта Моя корзина Подпи…" at bounding box center [702, 245] width 906 height 35
click at [441, 230] on link "История заказов" at bounding box center [453, 235] width 109 height 14
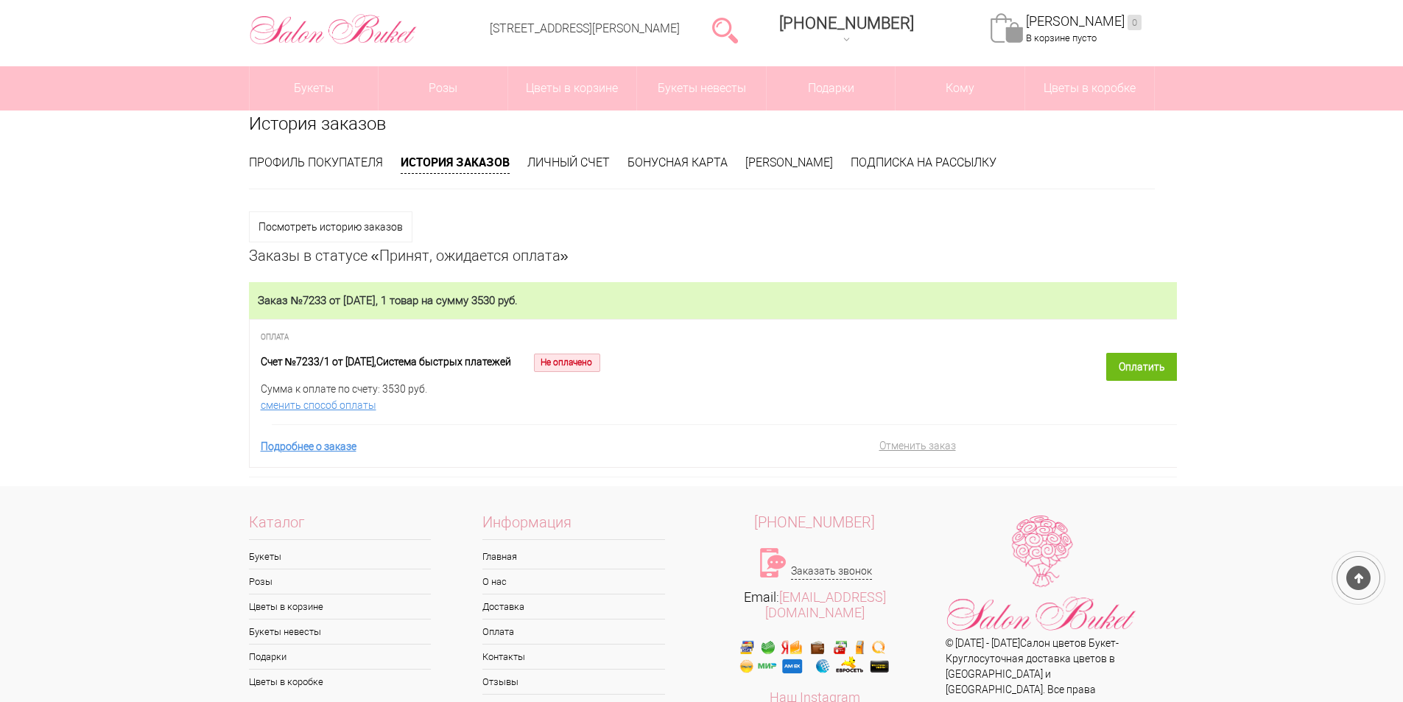
scroll to position [74, 0]
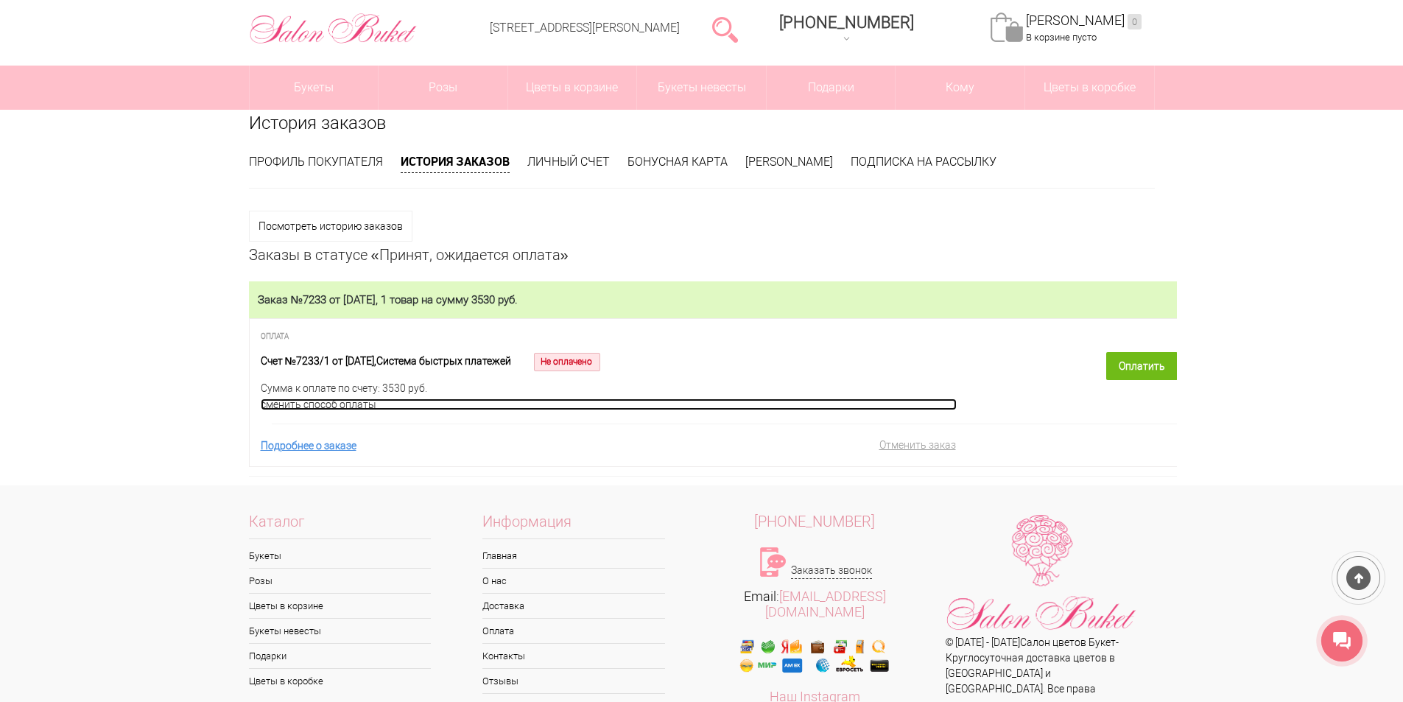
click at [346, 409] on link "сменить способ оплаты" at bounding box center [609, 404] width 696 height 12
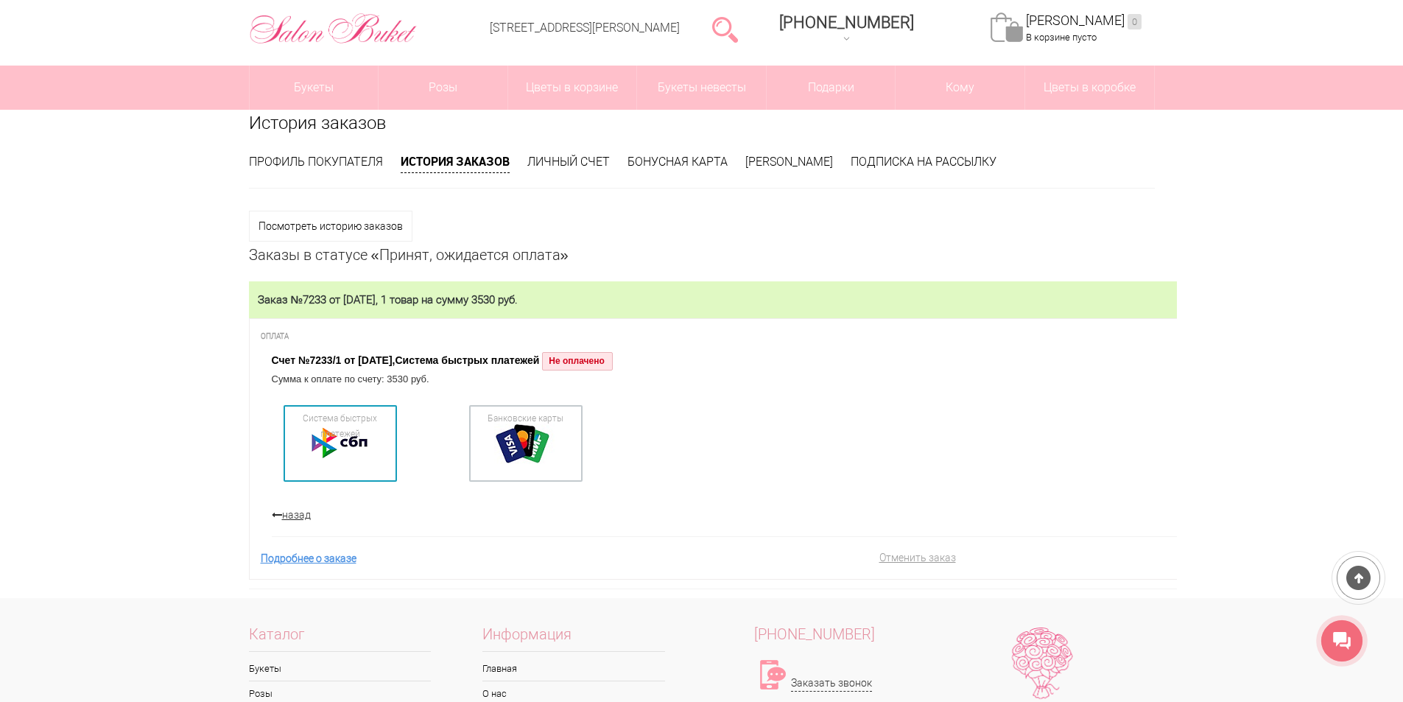
click at [349, 450] on div at bounding box center [340, 443] width 103 height 66
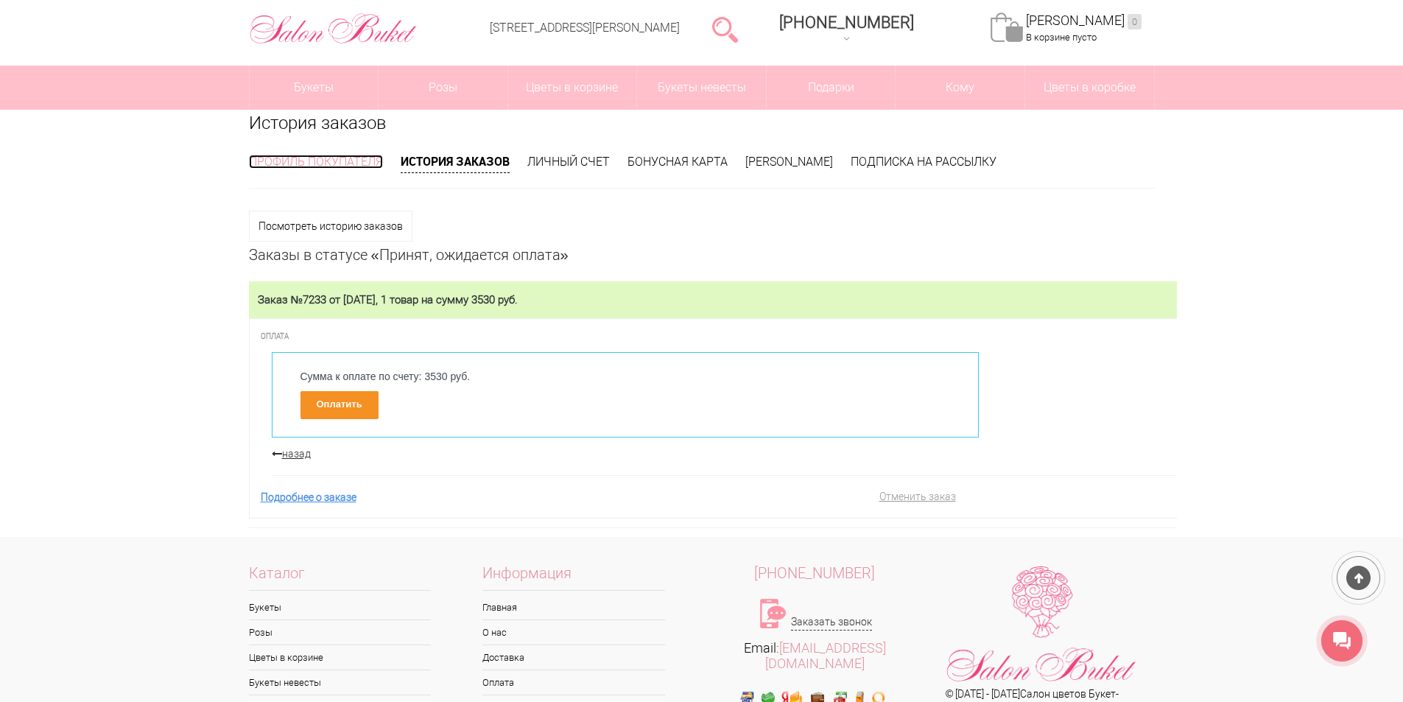
click at [339, 165] on link "Профиль покупателя" at bounding box center [316, 162] width 134 height 14
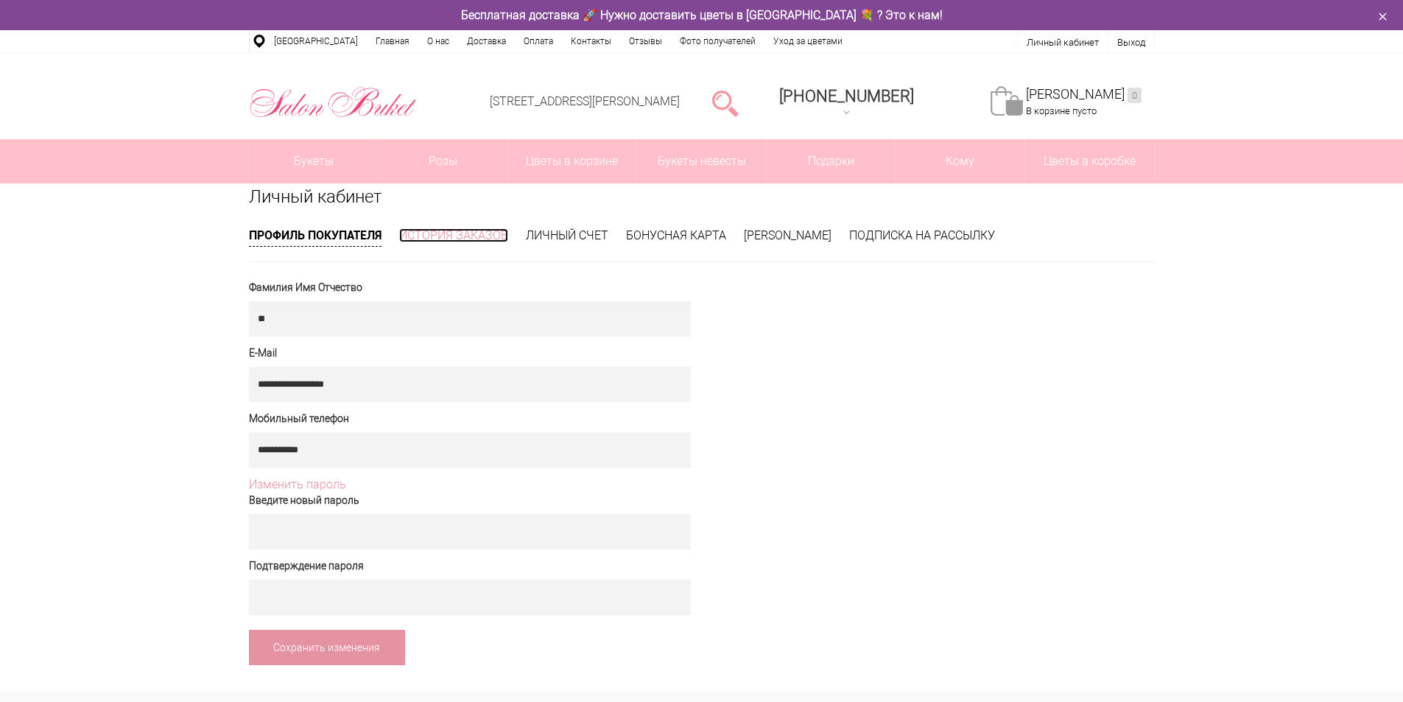
click at [443, 230] on link "История заказов" at bounding box center [453, 235] width 109 height 14
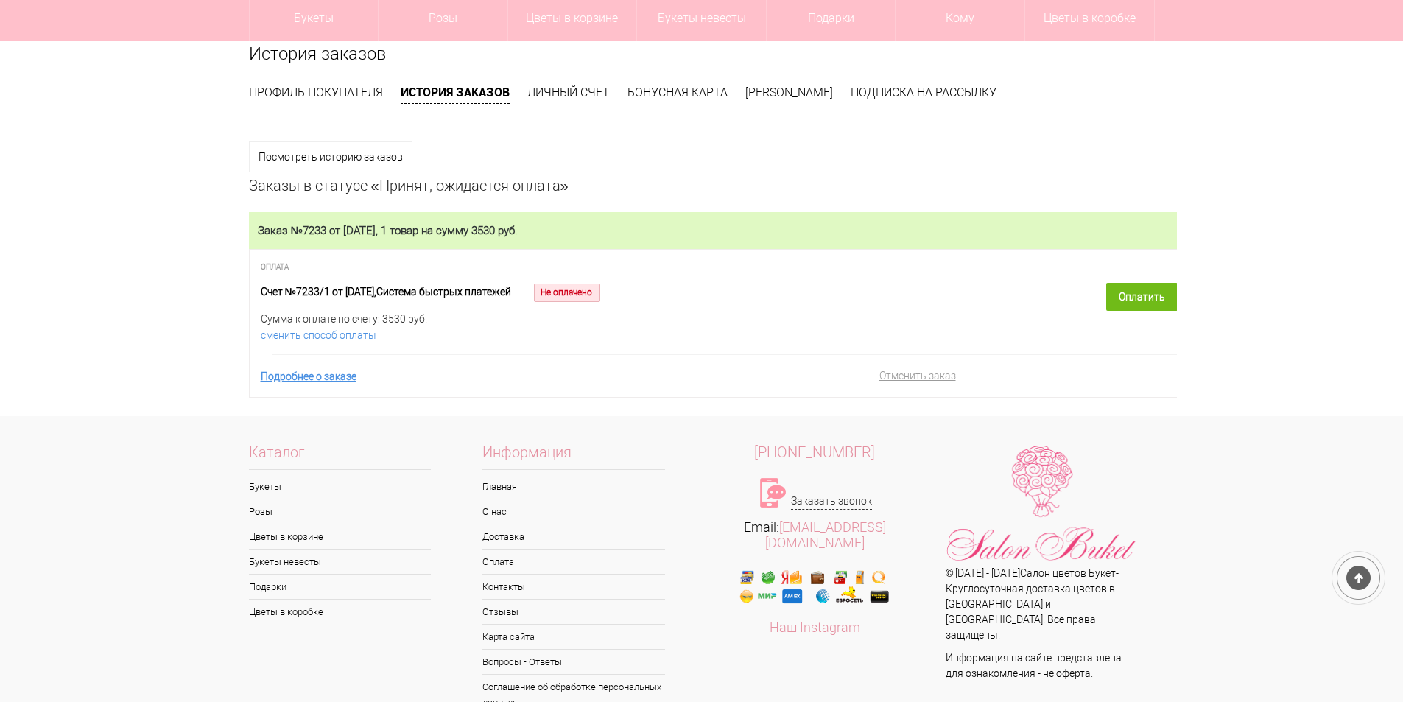
scroll to position [189, 0]
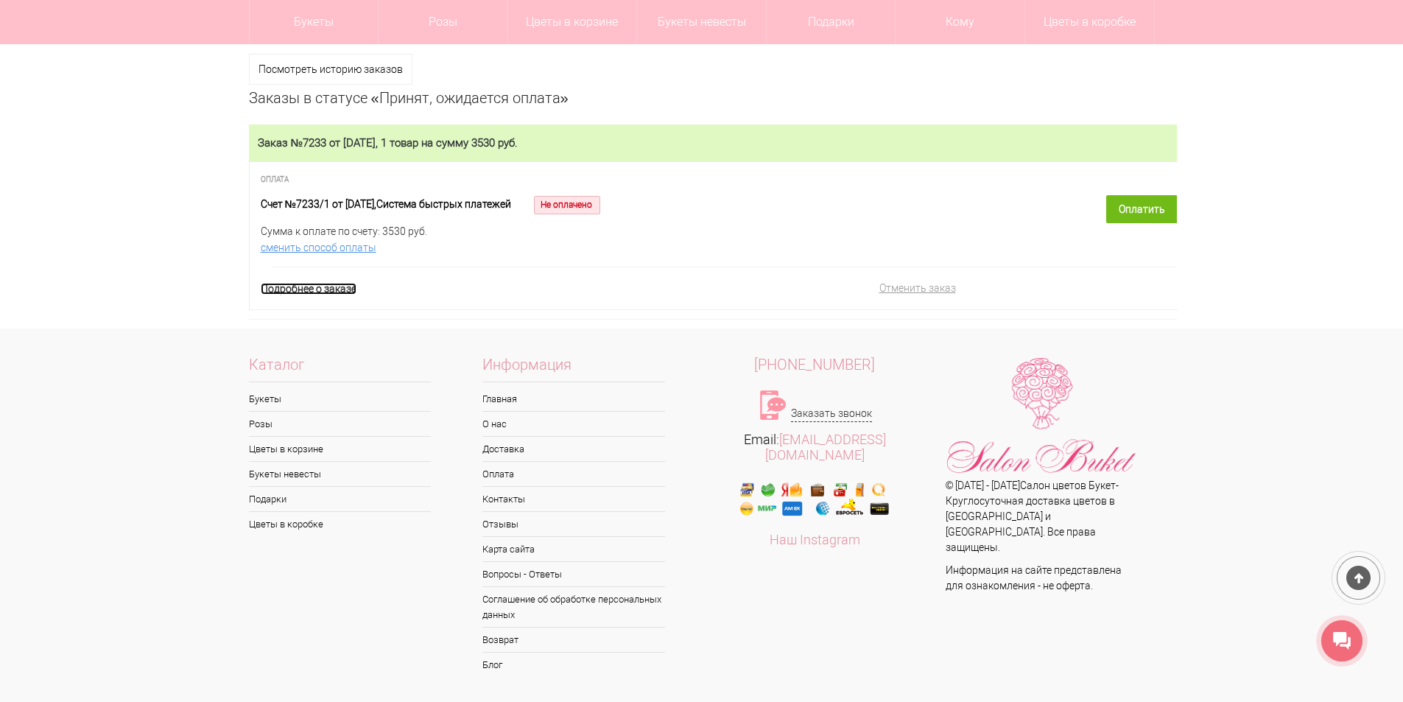
click at [343, 287] on link "Подробнее о заказе" at bounding box center [309, 289] width 96 height 12
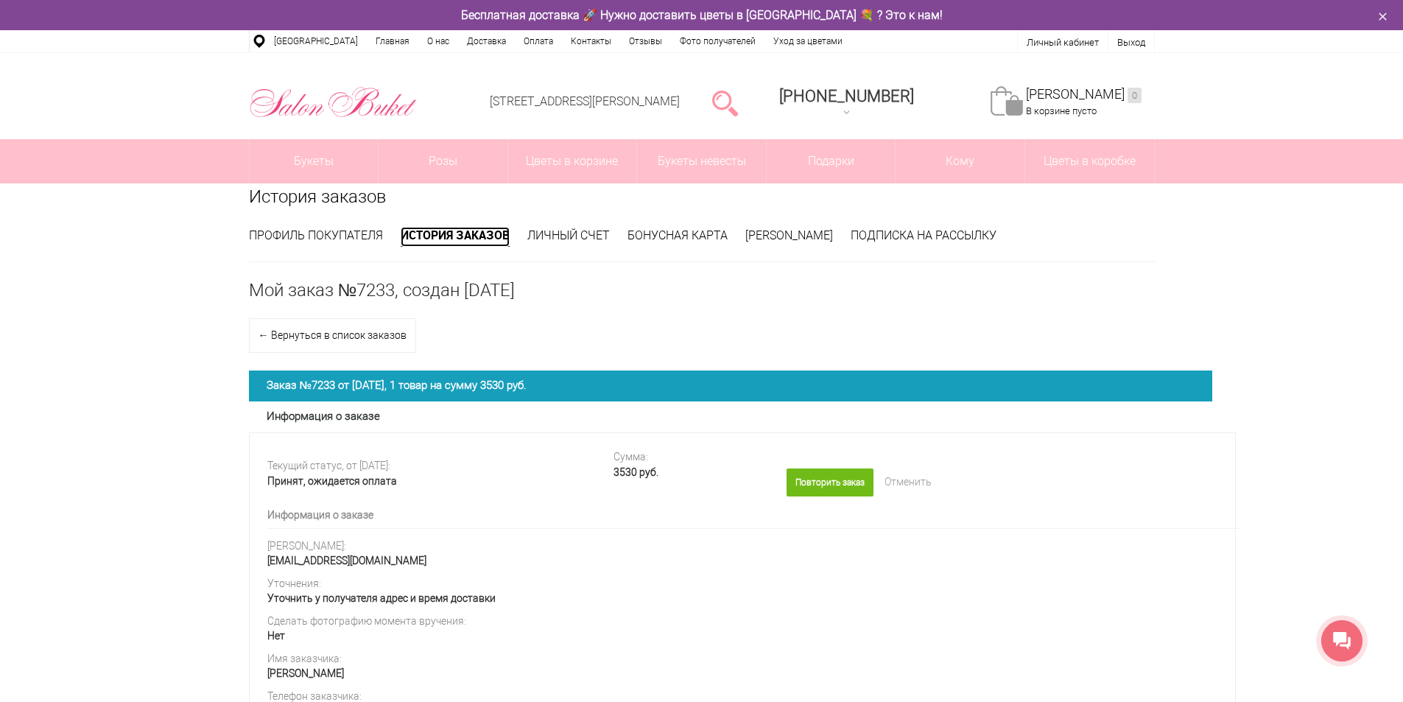
click at [426, 236] on link "История заказов" at bounding box center [455, 237] width 109 height 20
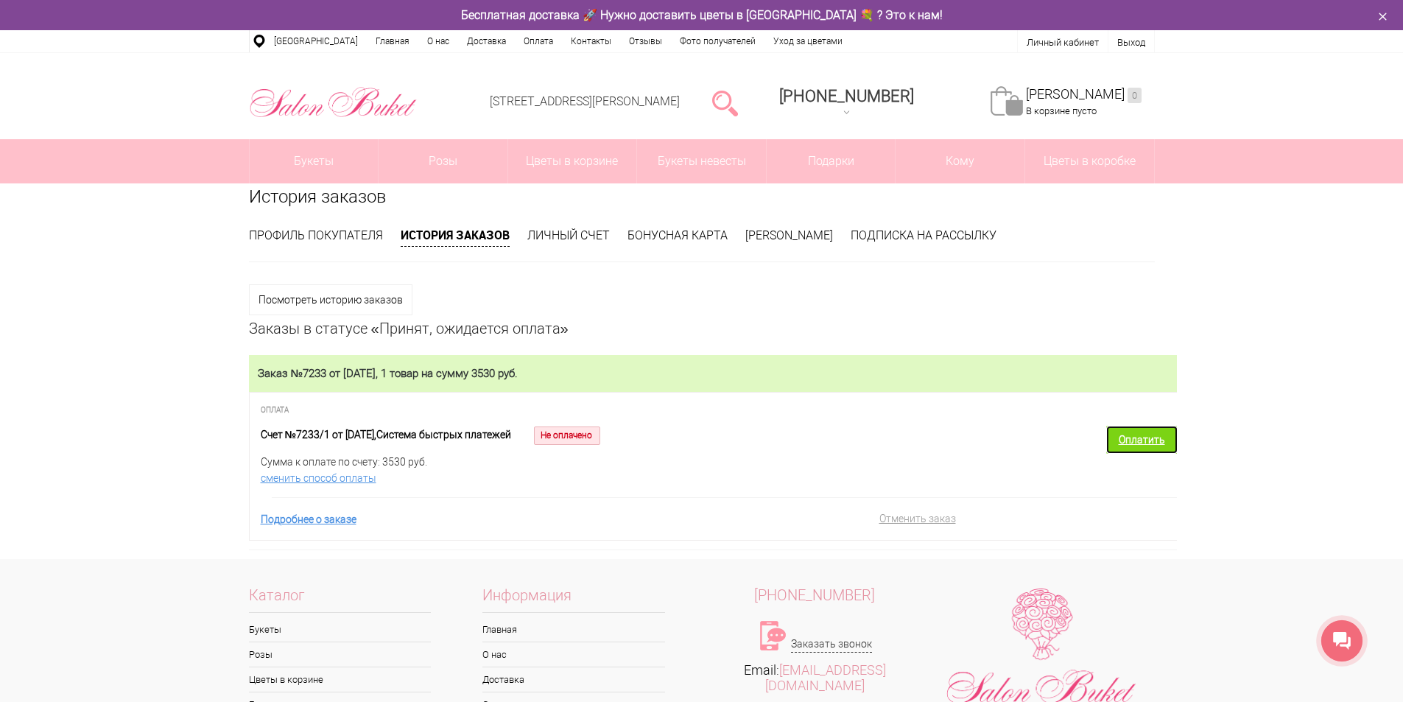
click at [1136, 435] on link "Оплатить" at bounding box center [1141, 440] width 71 height 28
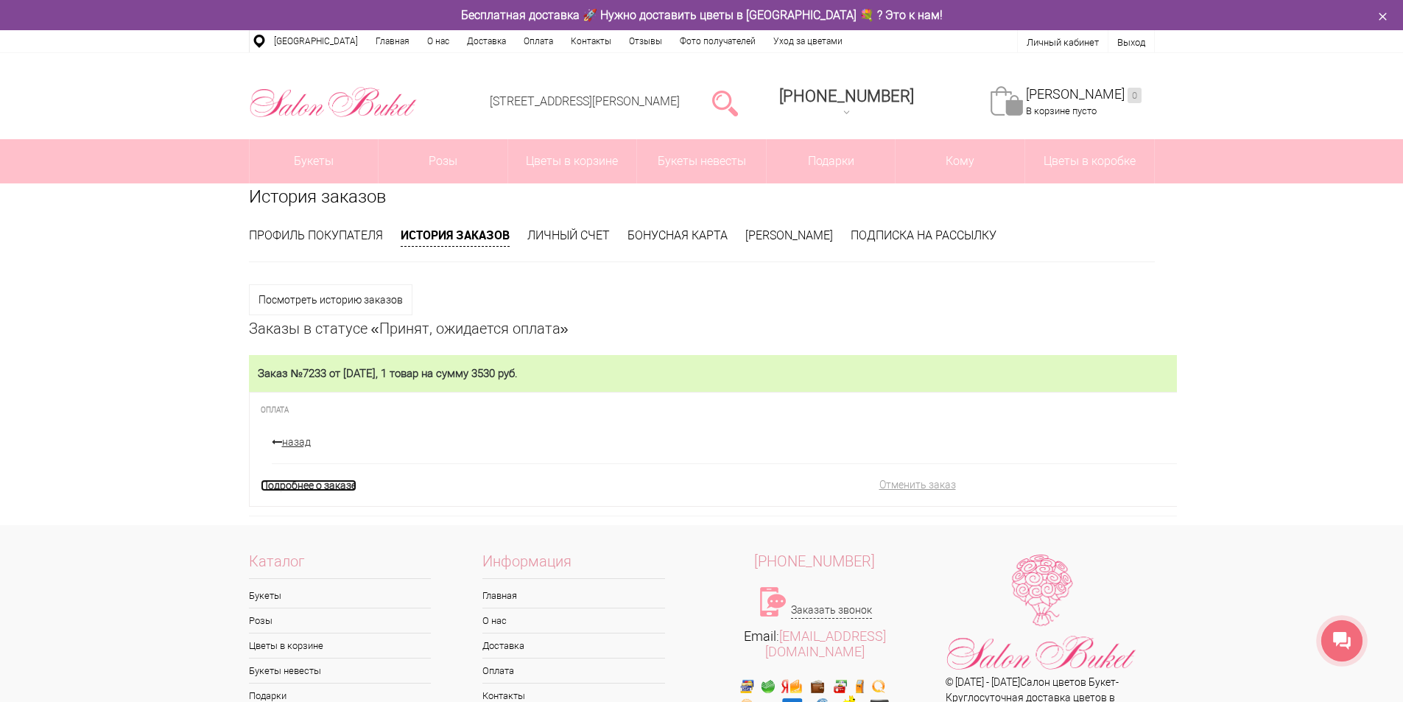
click at [334, 483] on link "Подробнее о заказе" at bounding box center [309, 485] width 96 height 12
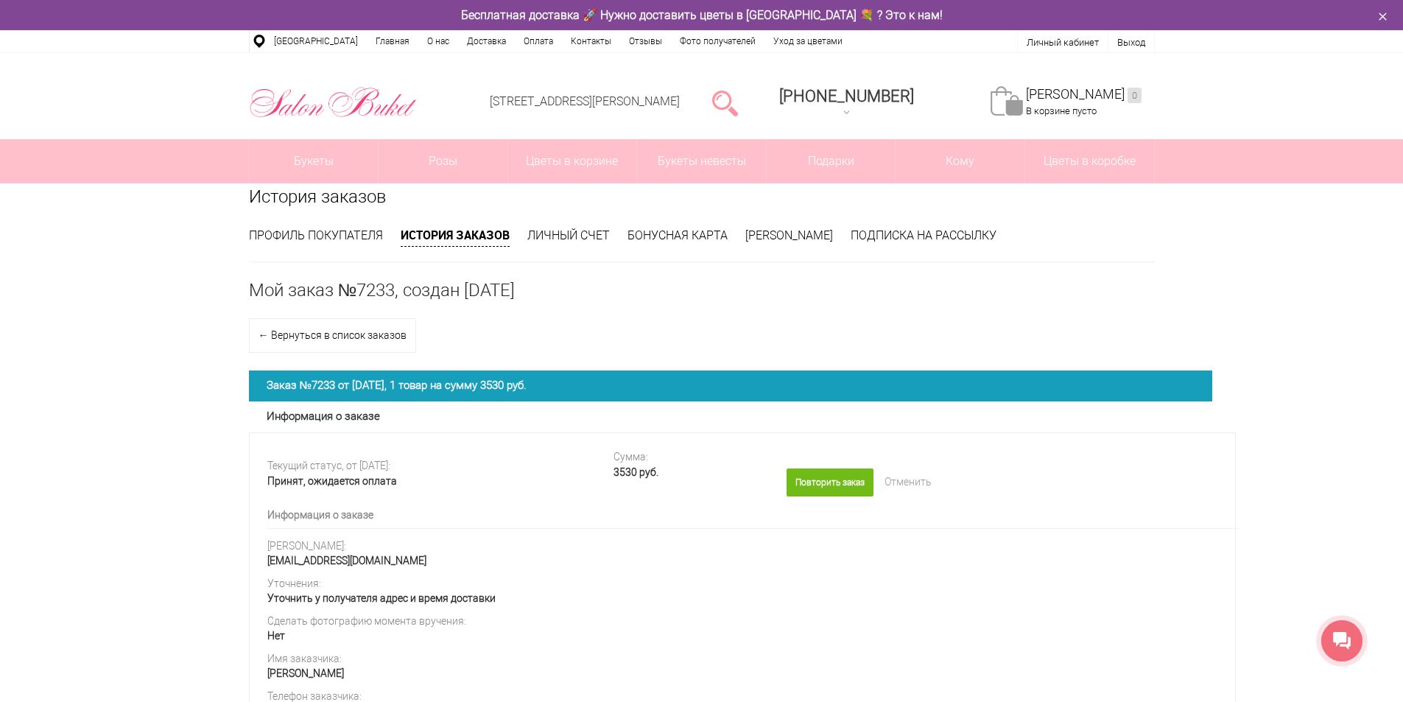
click at [555, 247] on ul "Профиль покупателя История заказов Личный счет Бонусная карта Моя корзина Подпи…" at bounding box center [702, 245] width 906 height 35
click at [553, 237] on link "Личный счет" at bounding box center [568, 235] width 82 height 14
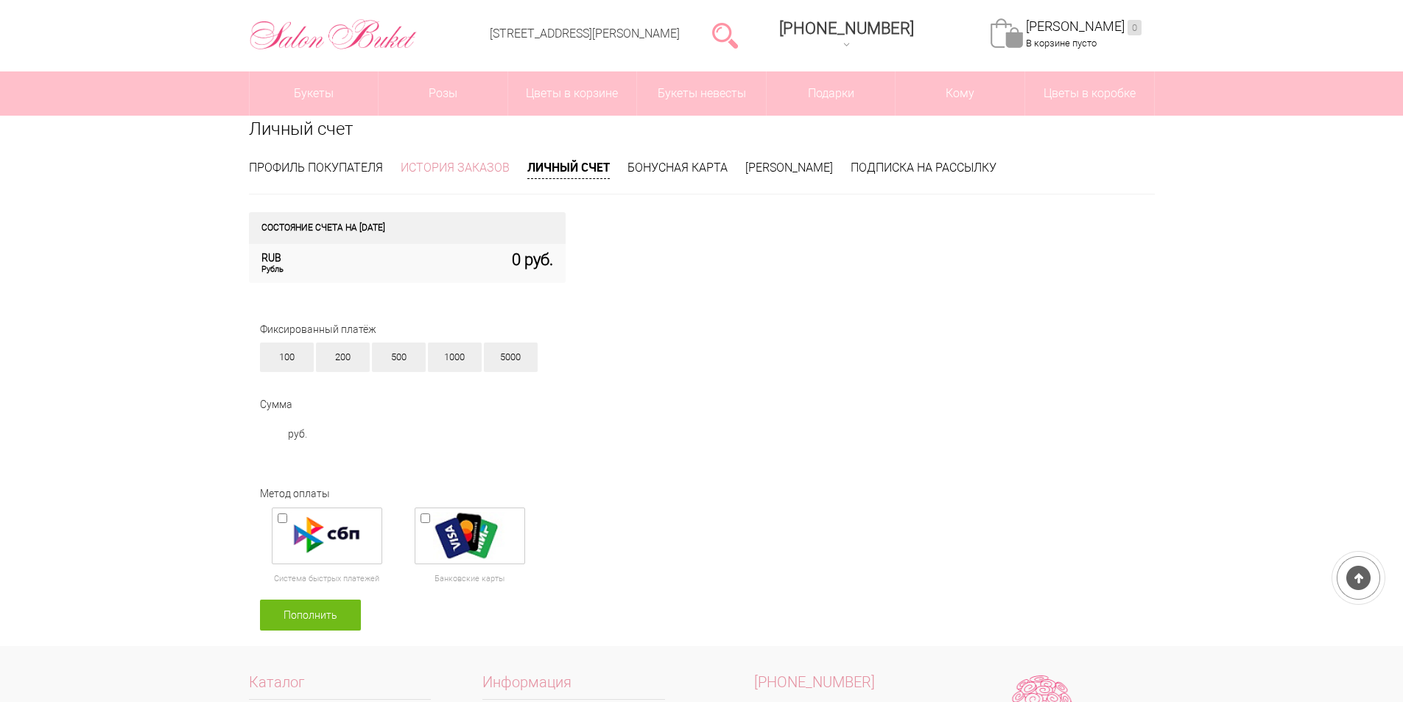
scroll to position [74, 0]
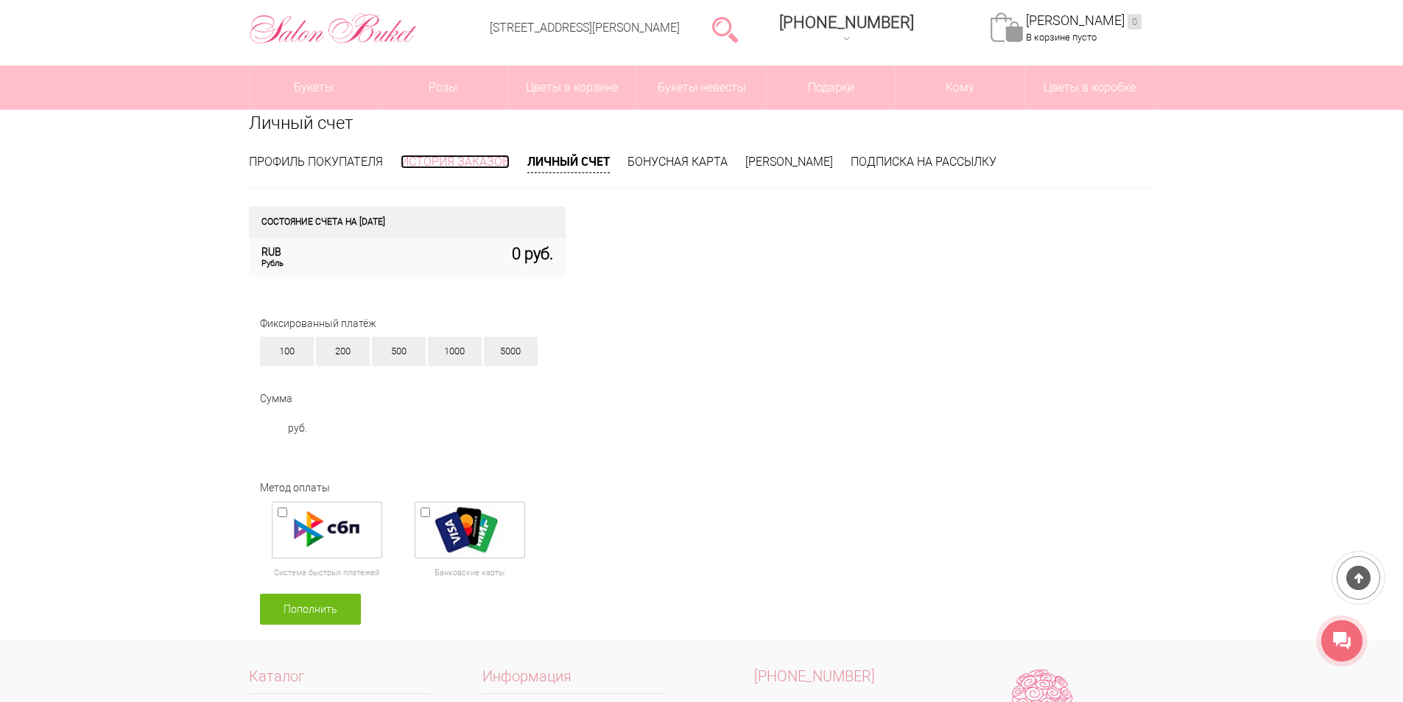
click at [443, 162] on link "История заказов" at bounding box center [455, 162] width 109 height 14
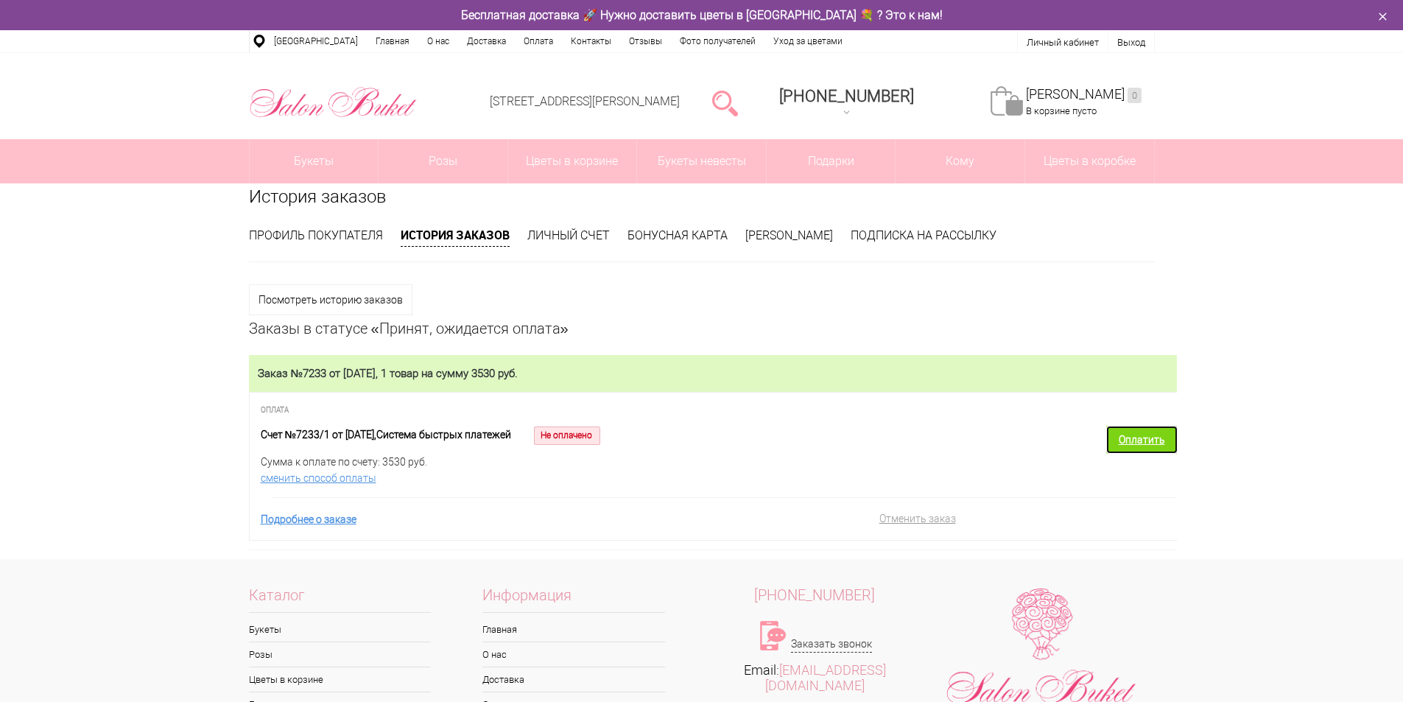
click at [1120, 442] on link "Оплатить" at bounding box center [1141, 440] width 71 height 28
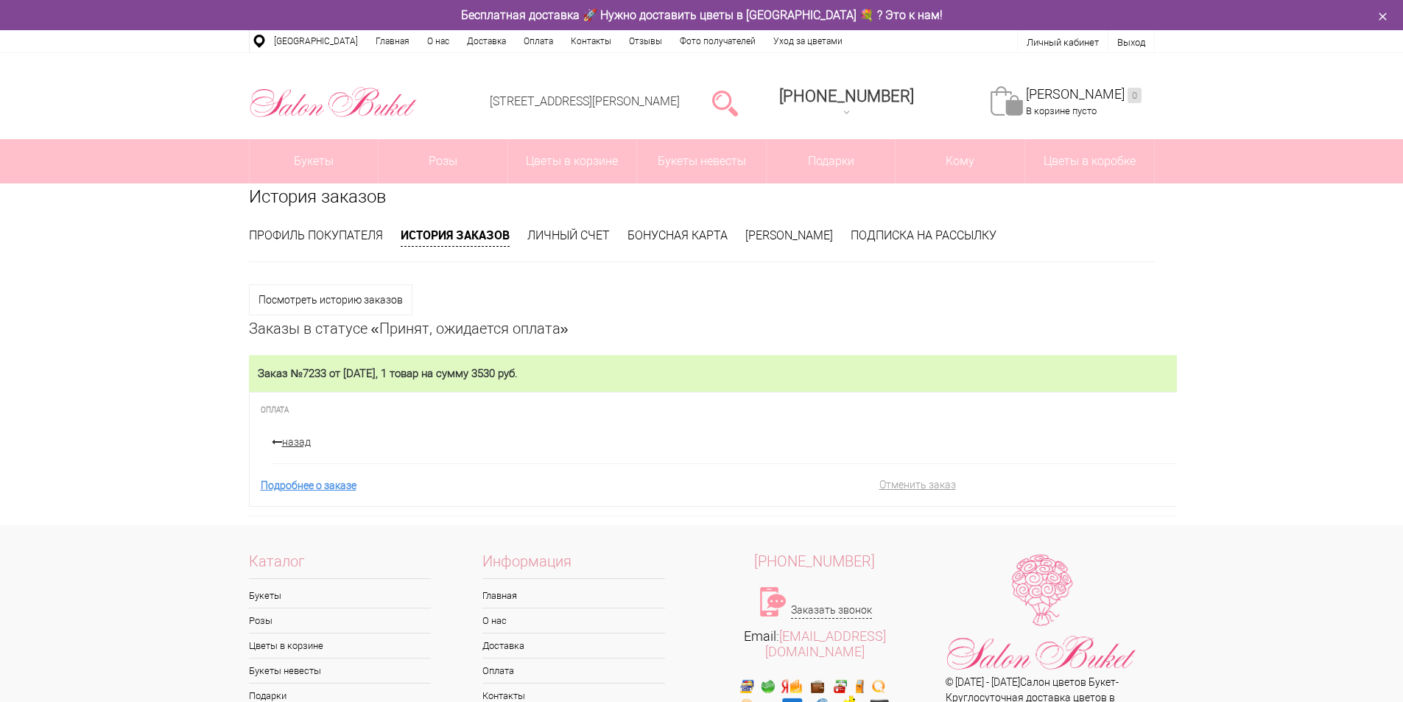
click at [434, 373] on h2 "Заказ №7233 от 20.08.2025, 1 товар на сумму 3530 руб." at bounding box center [713, 373] width 910 height 13
drag, startPoint x: 434, startPoint y: 373, endPoint x: 362, endPoint y: 413, distance: 83.0
click at [434, 375] on h2 "Заказ №7233 от 20.08.2025, 1 товар на сумму 3530 руб." at bounding box center [713, 373] width 910 height 13
click at [279, 405] on span "Оплата" at bounding box center [725, 408] width 928 height 33
click at [276, 409] on span "Оплата" at bounding box center [275, 411] width 28 height 10
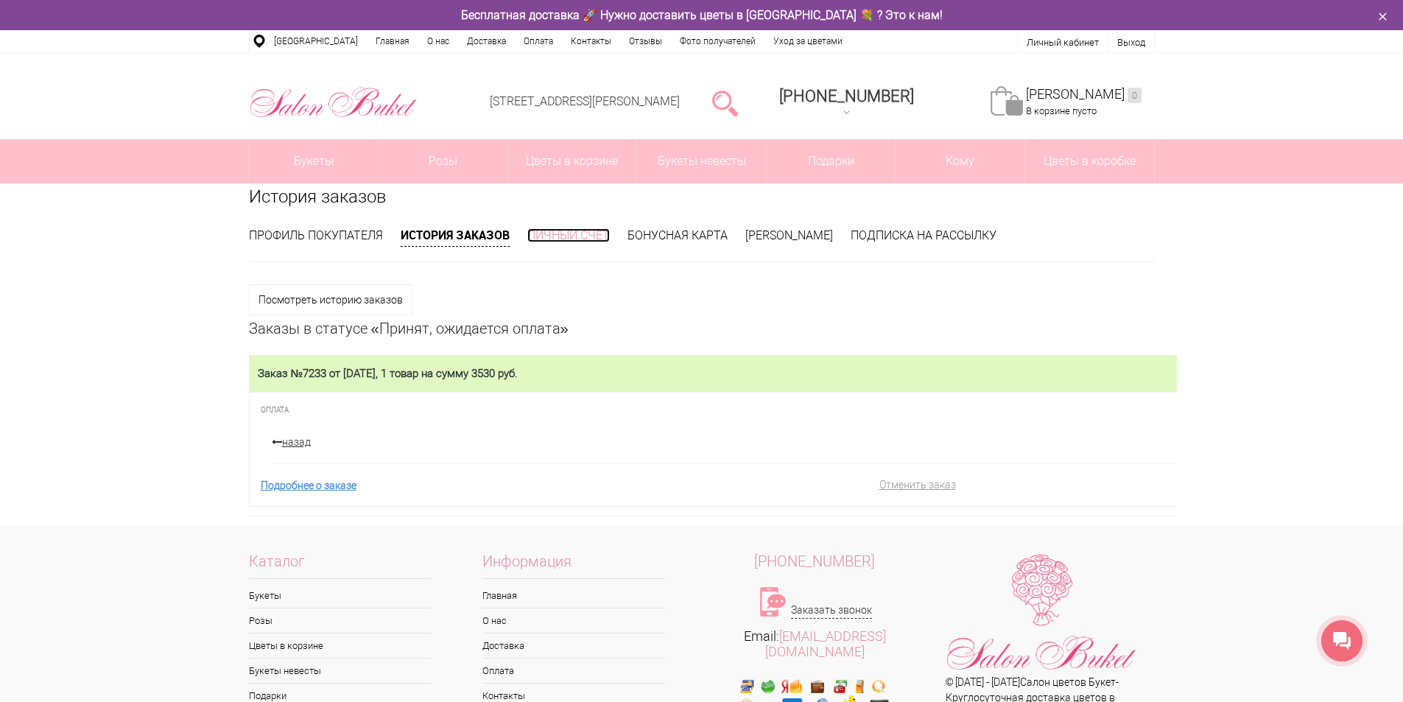
click at [557, 239] on link "Личный счет" at bounding box center [568, 235] width 82 height 14
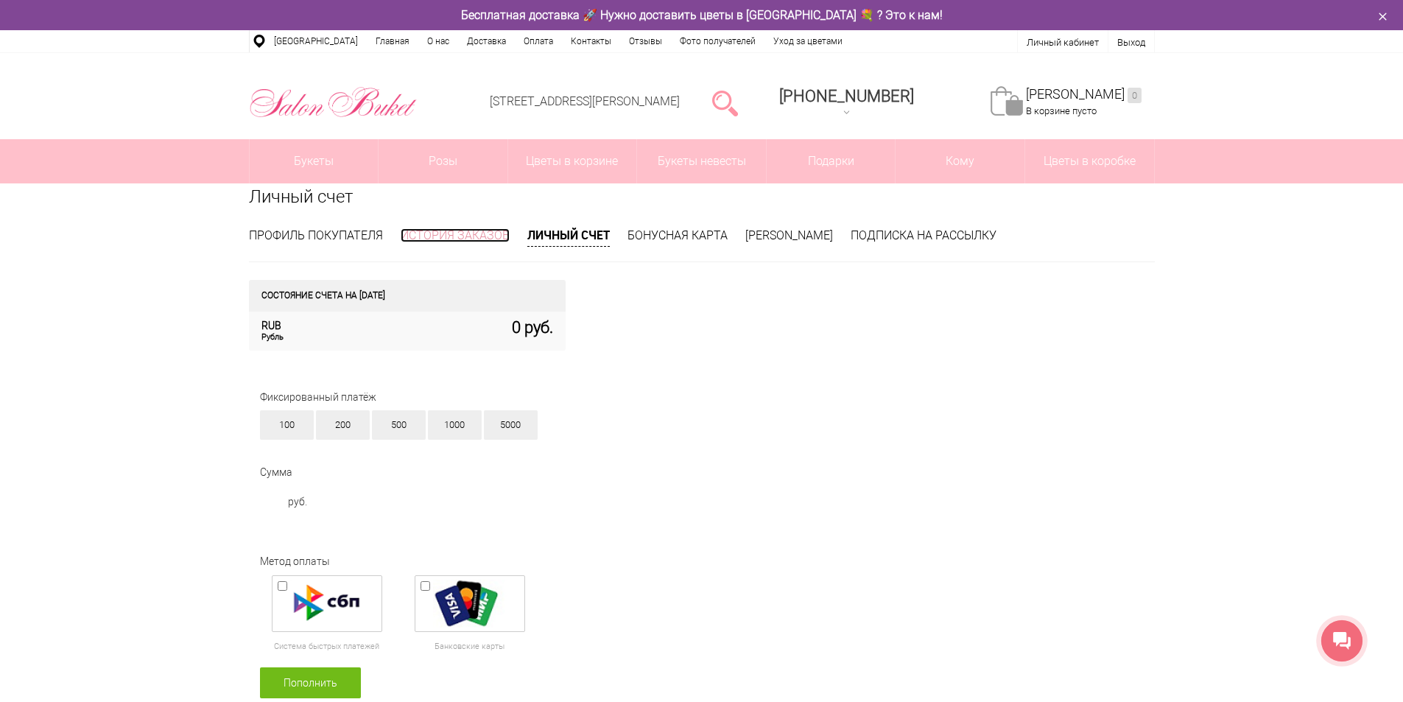
click at [457, 236] on link "История заказов" at bounding box center [455, 235] width 109 height 14
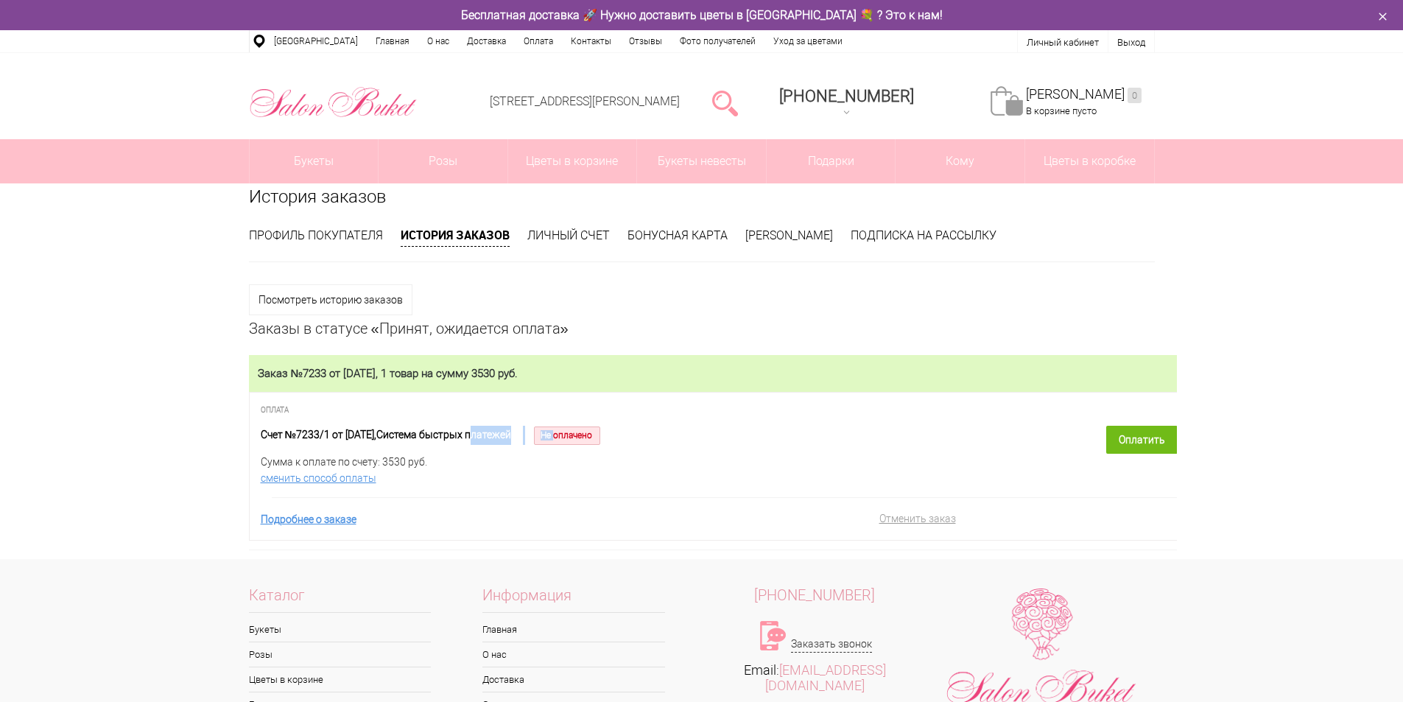
drag, startPoint x: 578, startPoint y: 429, endPoint x: 470, endPoint y: 424, distance: 108.4
click at [478, 426] on div "Оплата Счет №7233/1 от 20.08.2025, Система быстрых платежей Не оплачено Сумма к…" at bounding box center [724, 466] width 951 height 149
click at [438, 421] on span "Оплата" at bounding box center [725, 408] width 928 height 33
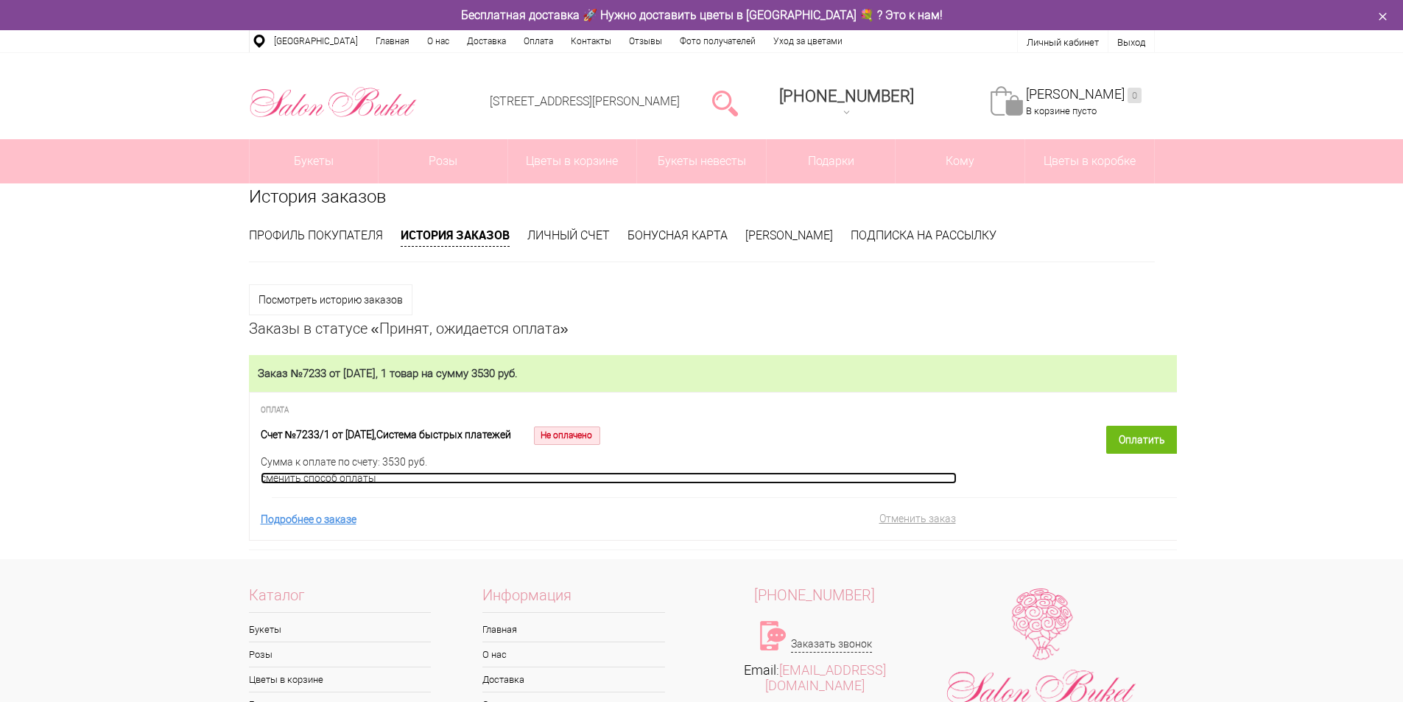
click at [360, 479] on link "сменить способ оплаты" at bounding box center [609, 478] width 696 height 12
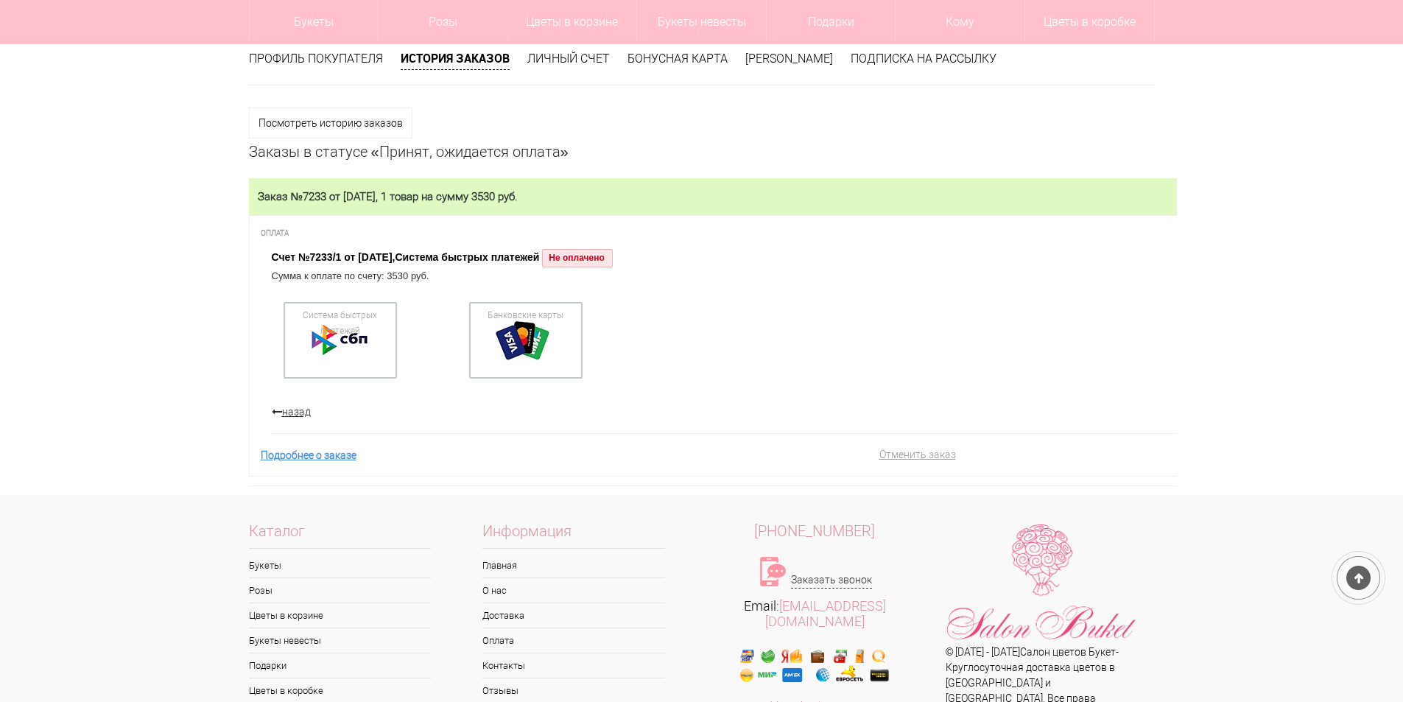
scroll to position [147, 0]
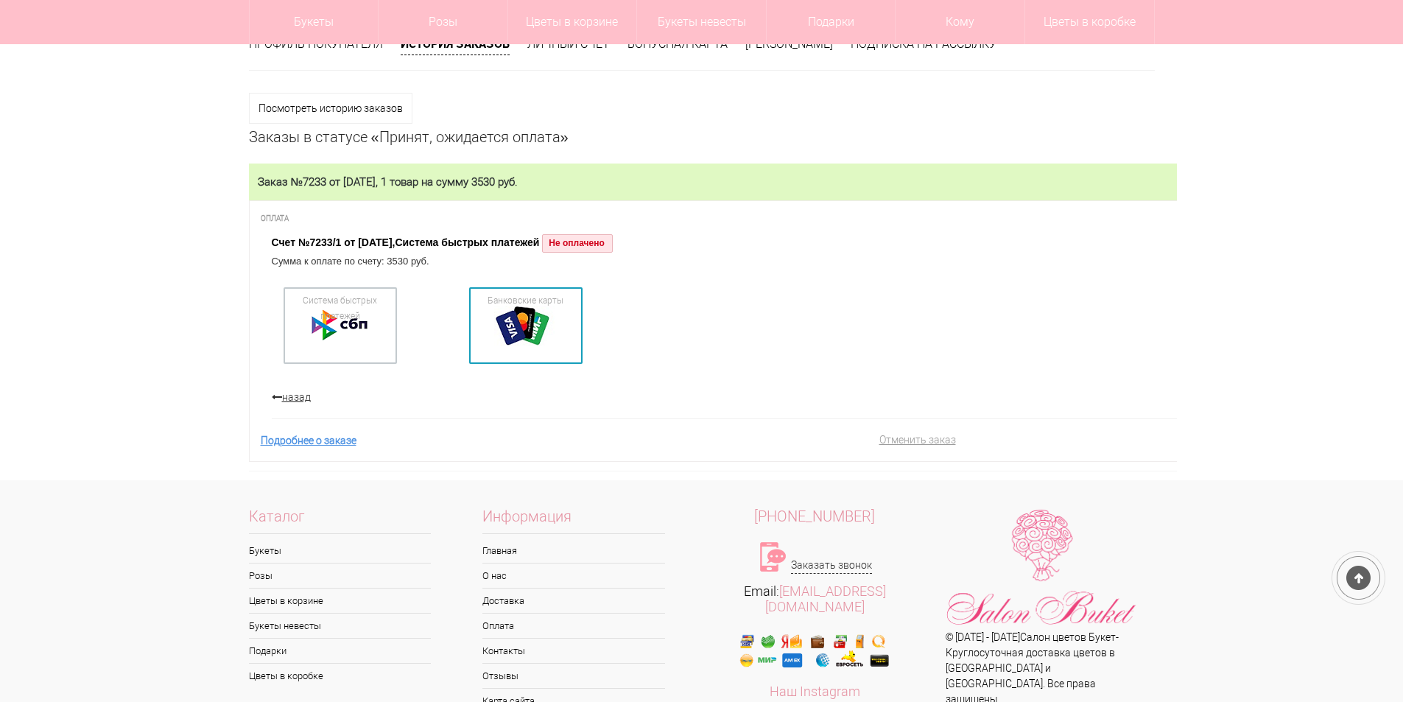
click at [500, 339] on div at bounding box center [525, 325] width 103 height 66
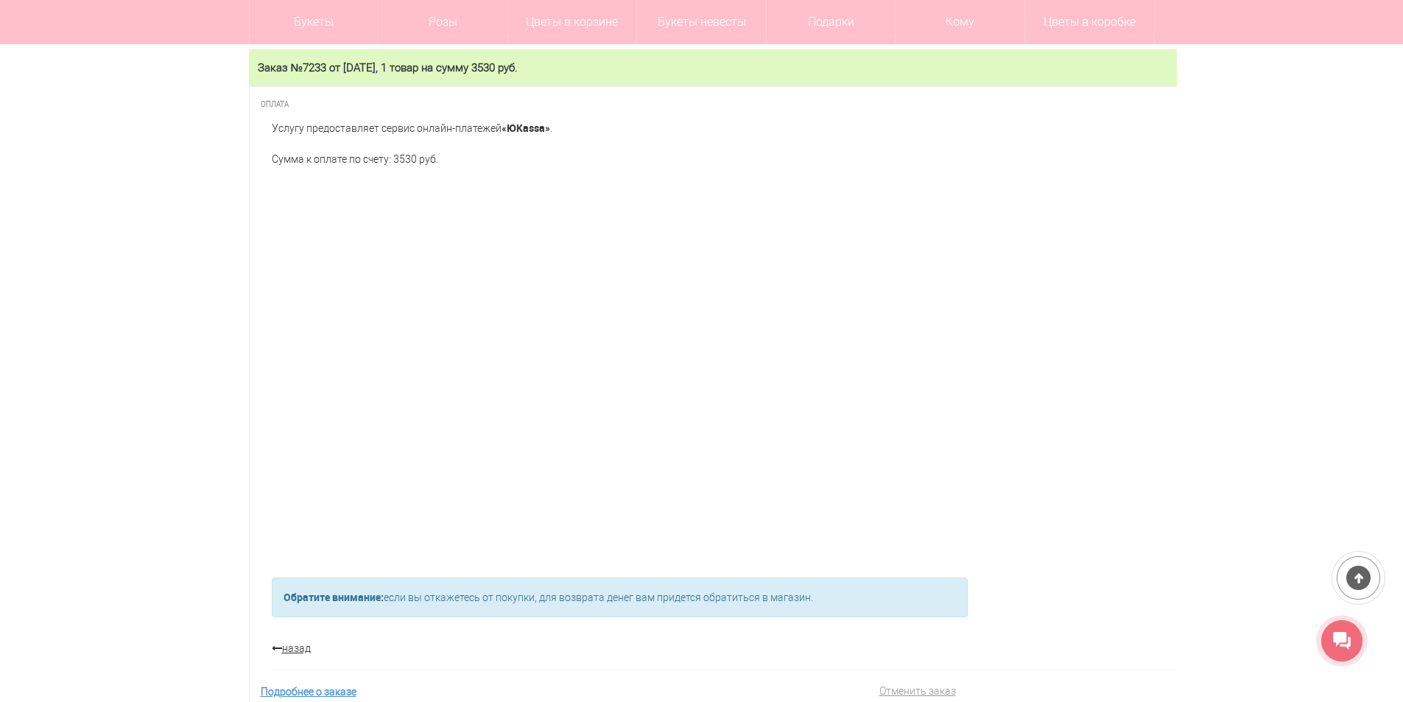
scroll to position [221, 0]
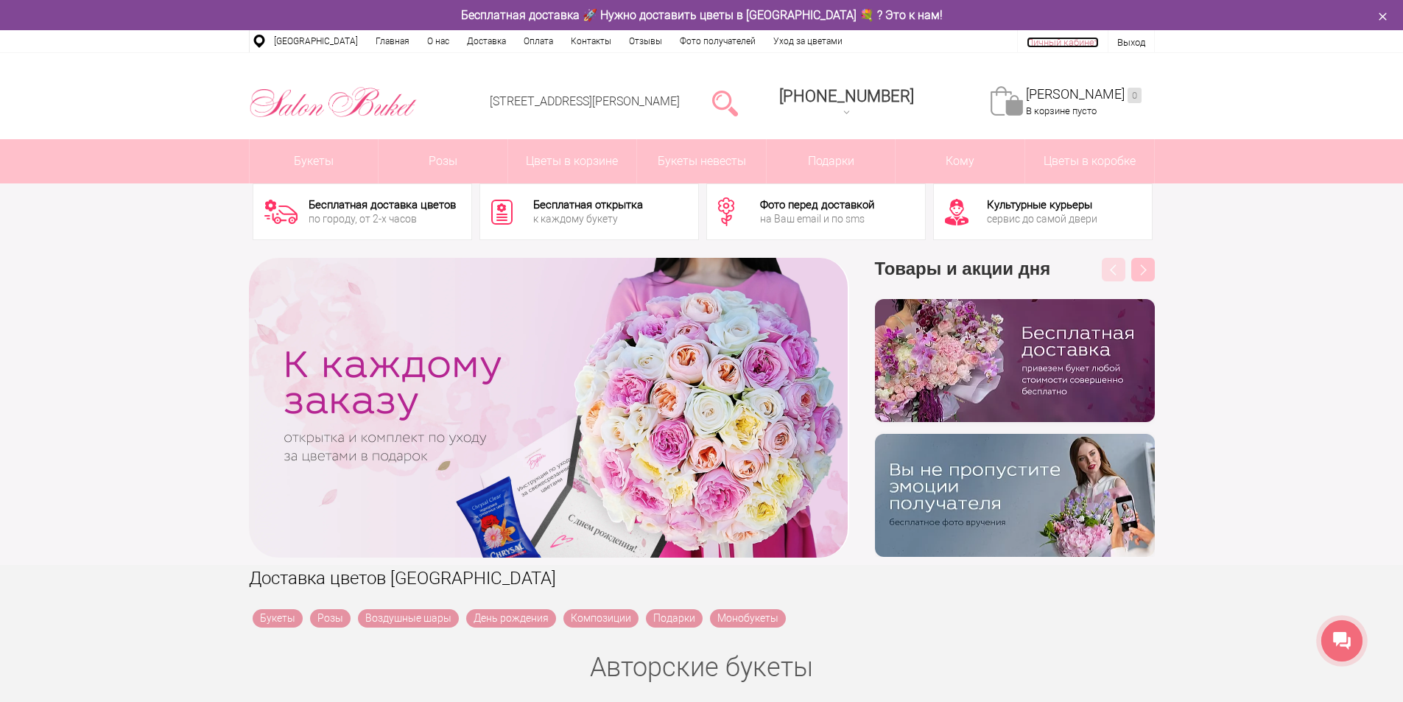
click at [1060, 42] on link "Личный кабинет" at bounding box center [1062, 42] width 72 height 11
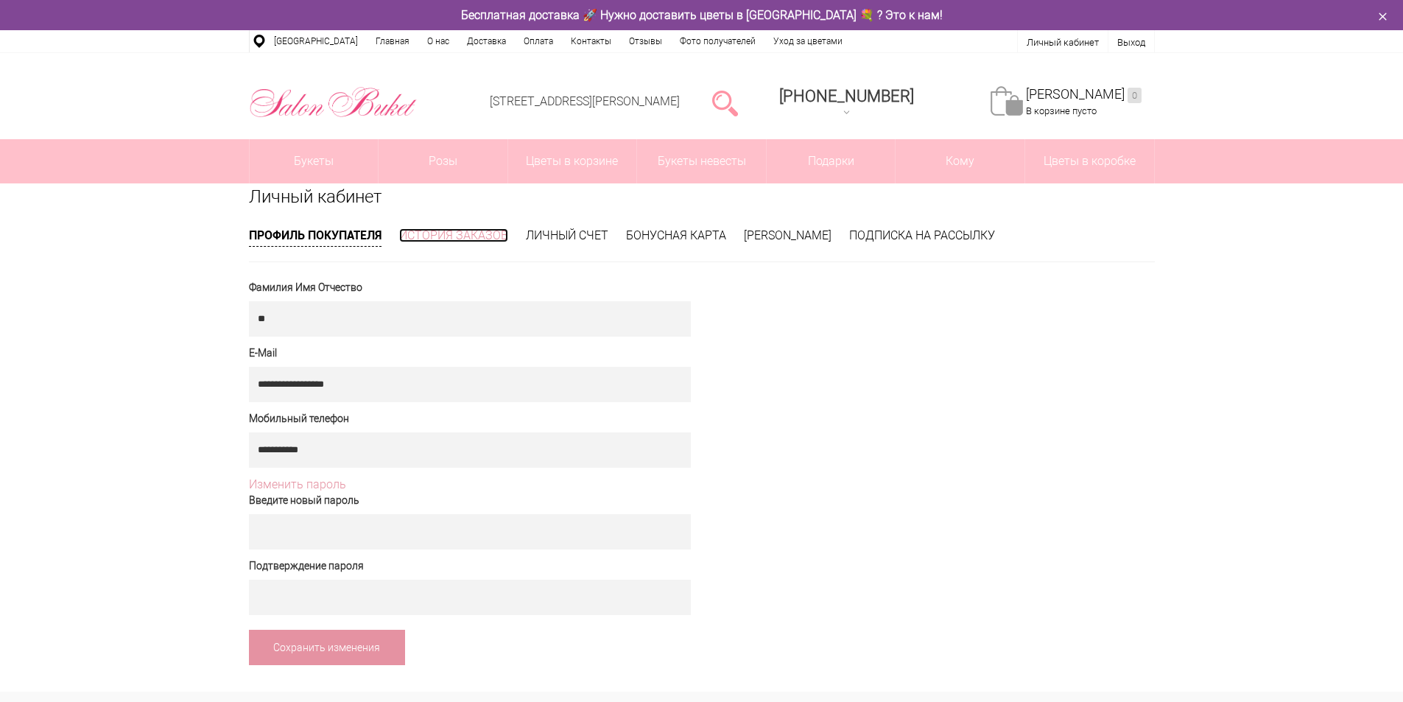
click at [501, 231] on link "История заказов" at bounding box center [453, 235] width 109 height 14
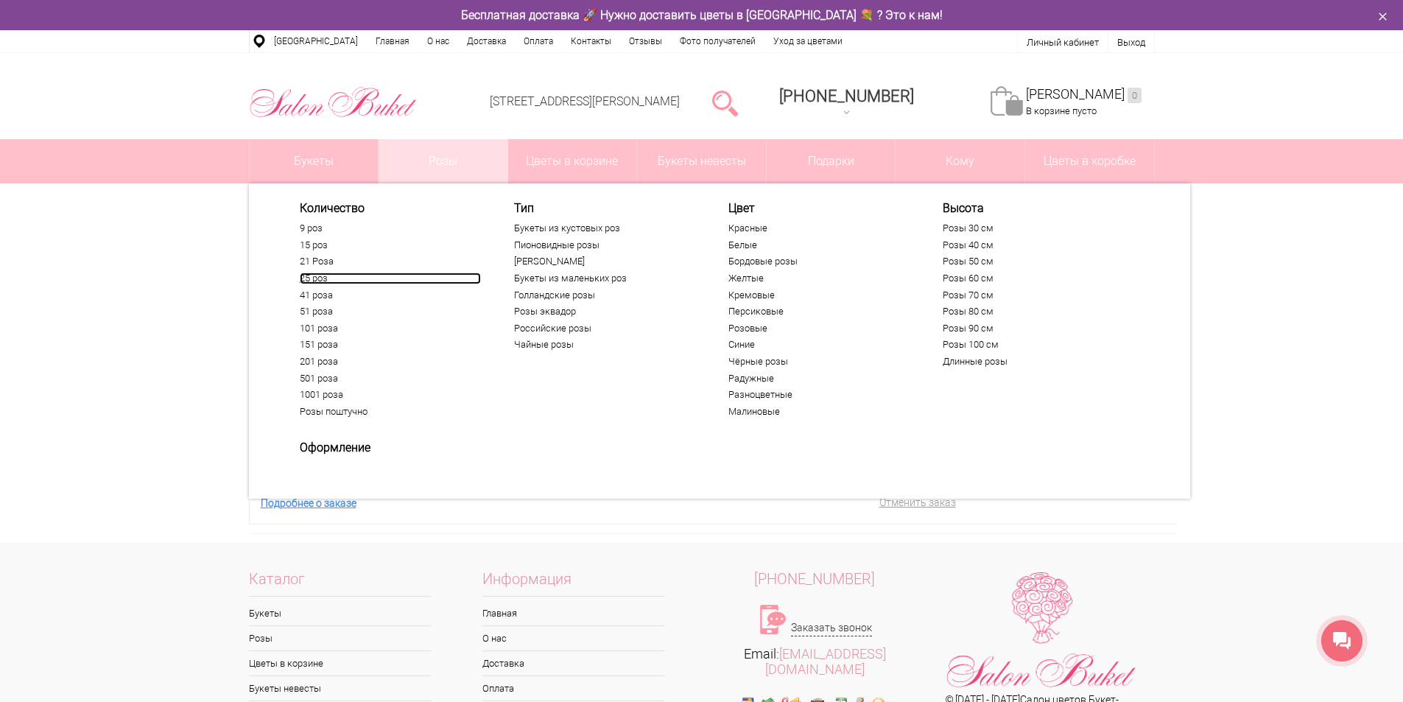
click at [317, 275] on link "25 роз" at bounding box center [390, 278] width 181 height 12
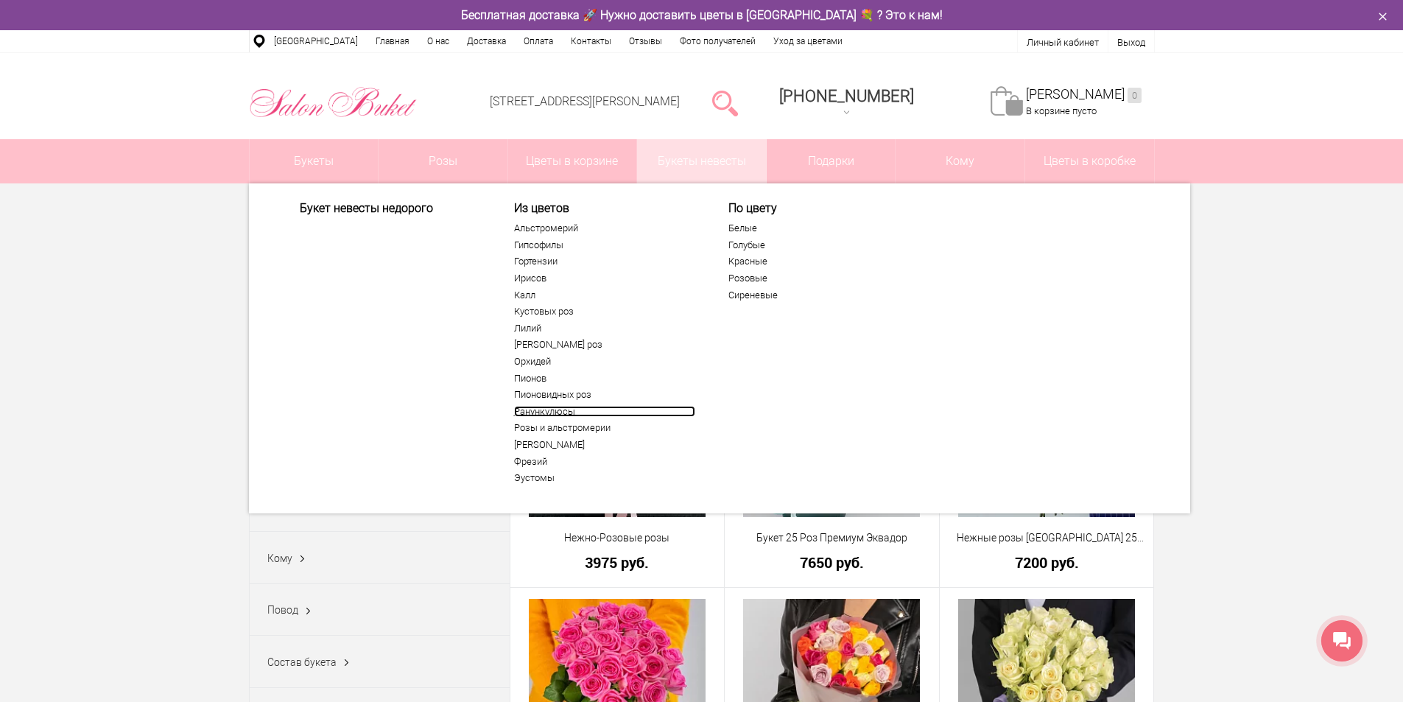
click at [552, 410] on link "Ранункулюсы" at bounding box center [604, 412] width 181 height 12
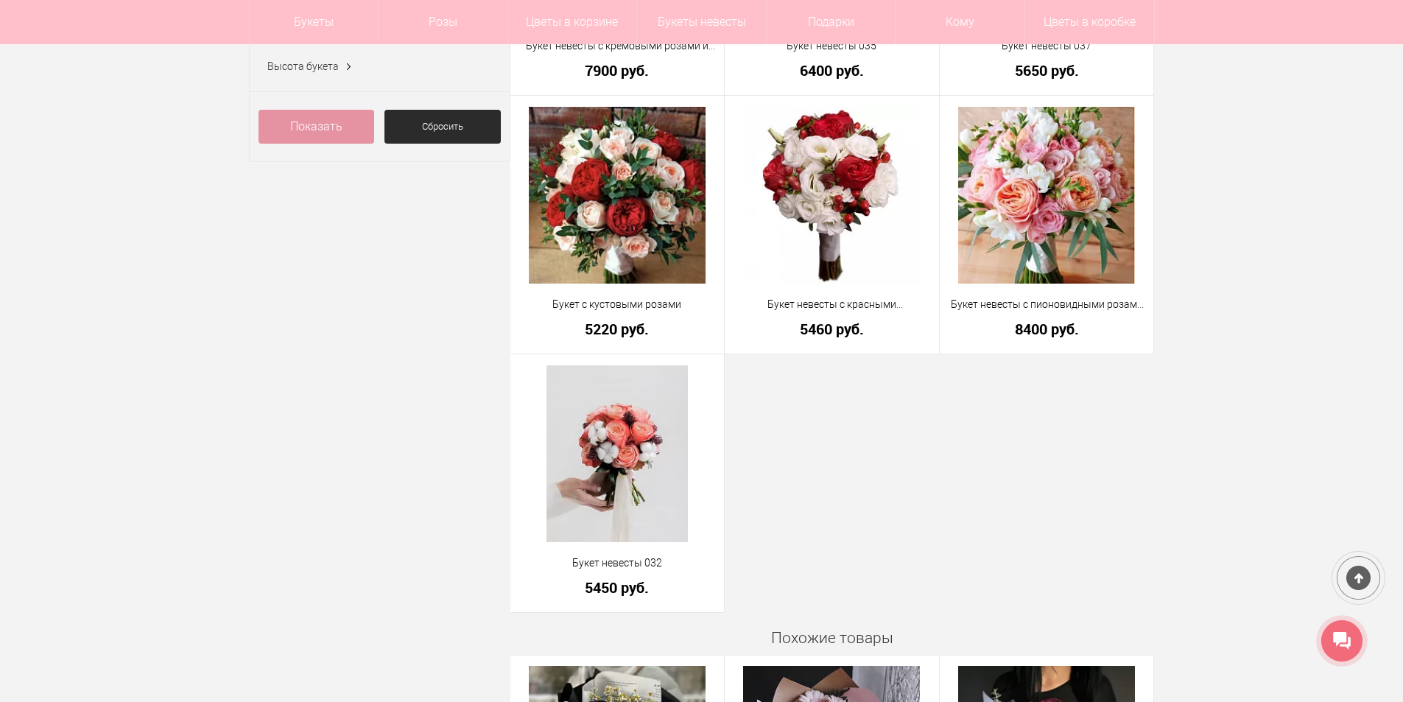
scroll to position [442, 0]
